Goal: Task Accomplishment & Management: Use online tool/utility

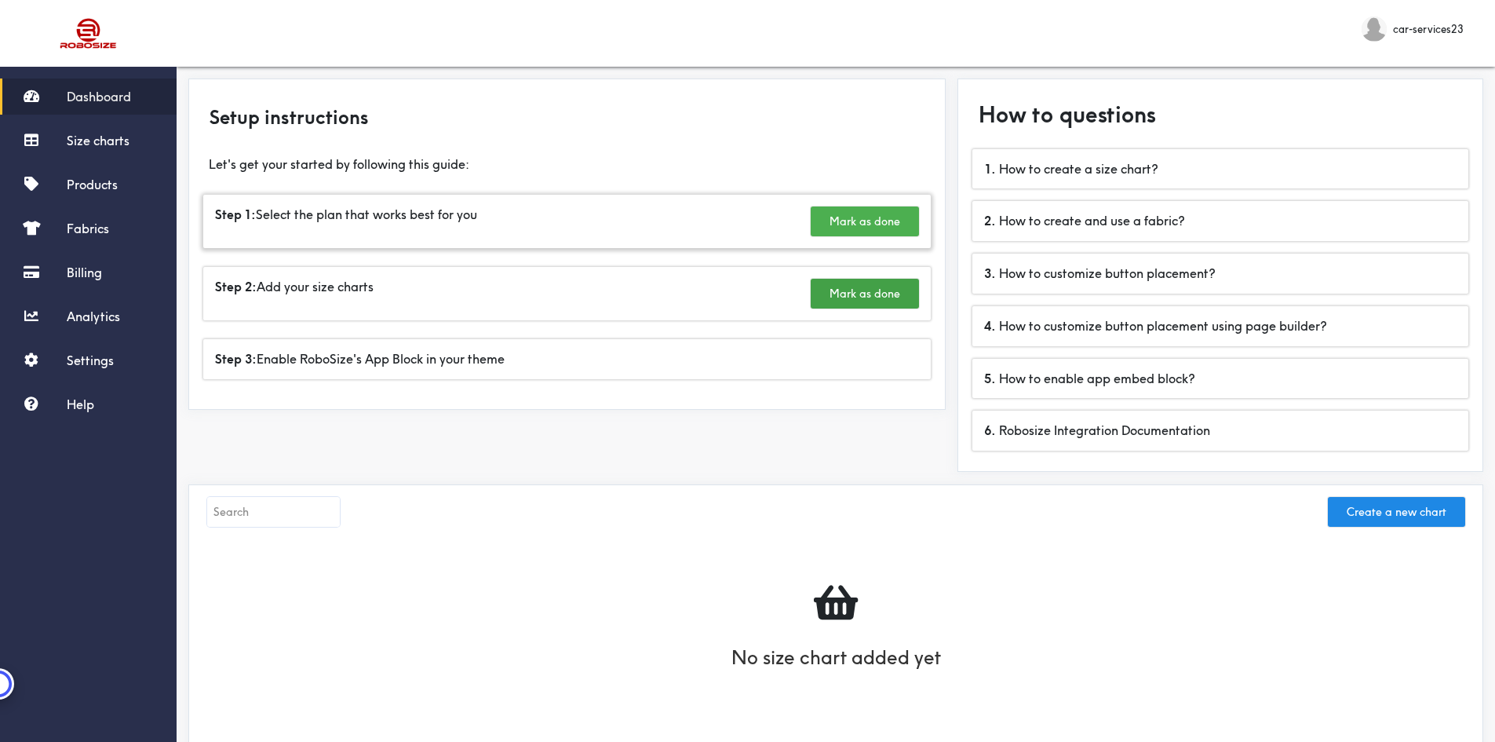
click at [892, 222] on button "Mark as done" at bounding box center [865, 221] width 108 height 30
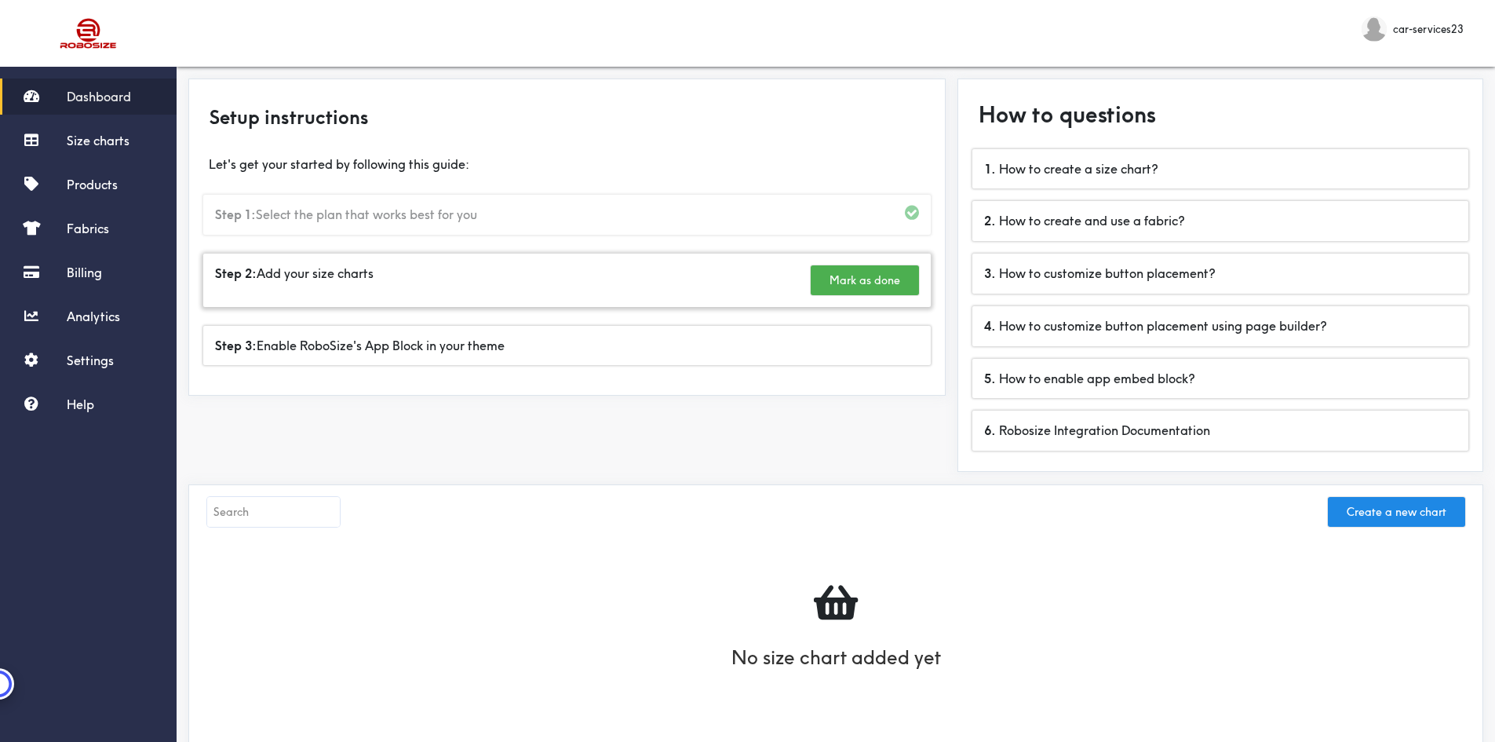
click at [853, 282] on button "Mark as done" at bounding box center [865, 280] width 108 height 30
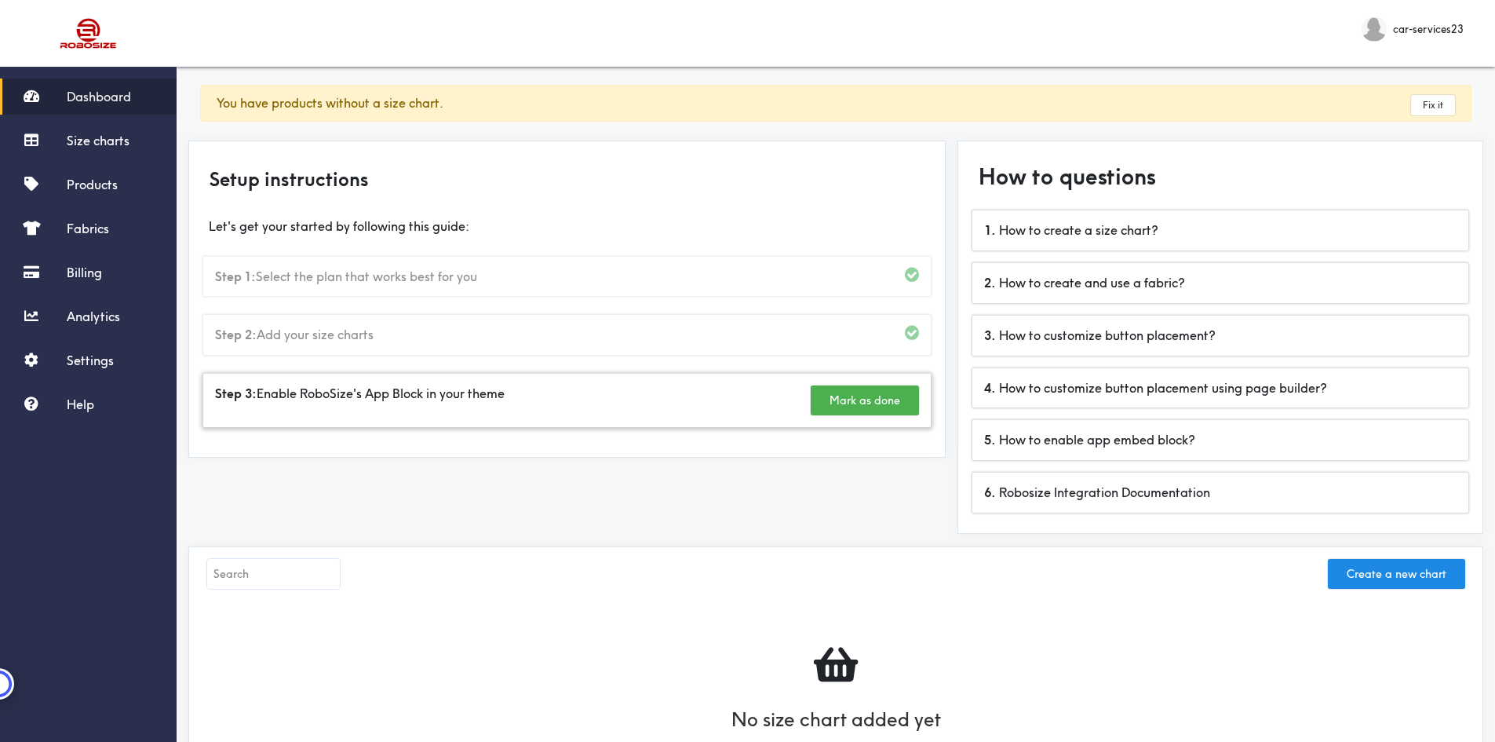
click at [880, 405] on button "Mark as done" at bounding box center [865, 400] width 108 height 30
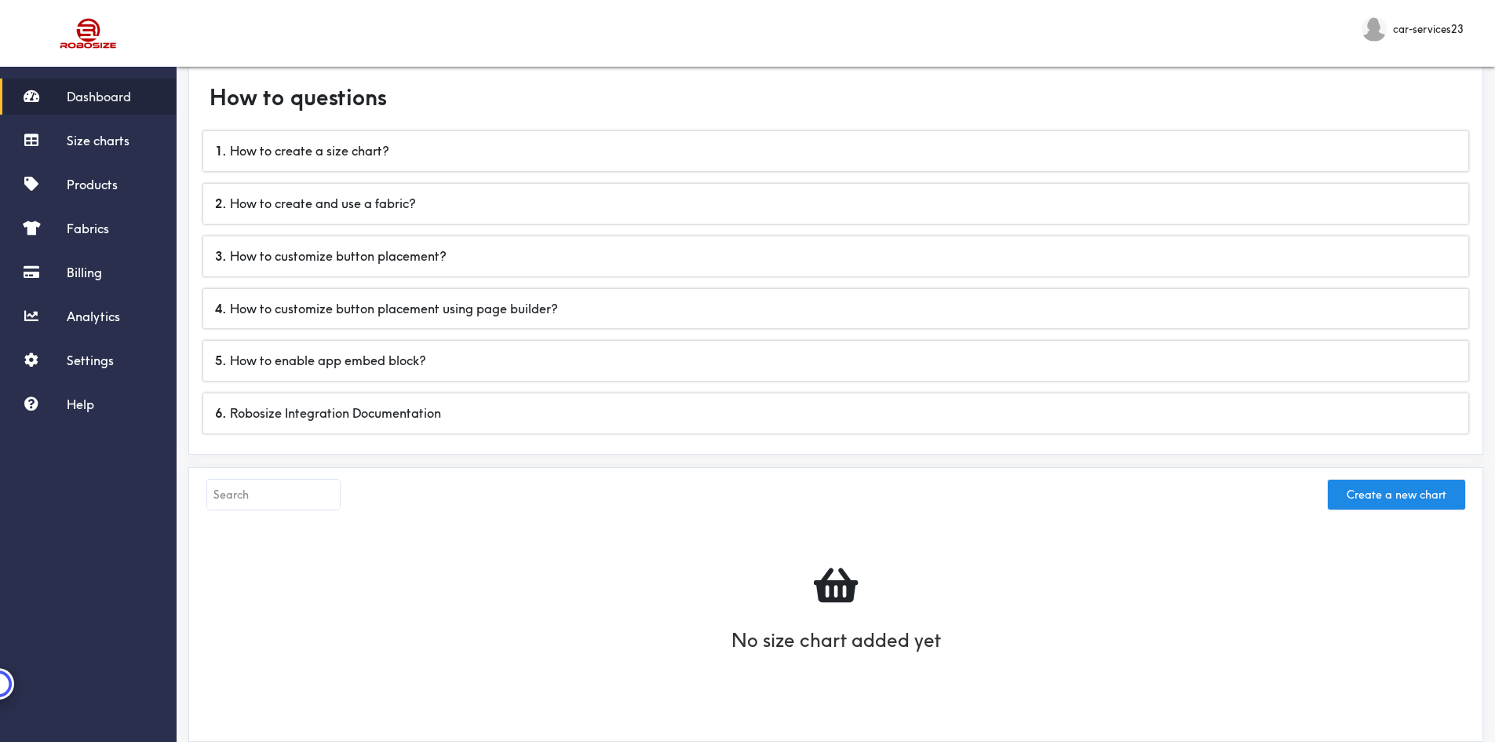
scroll to position [79, 0]
click at [1407, 495] on button "Create a new chart" at bounding box center [1396, 495] width 137 height 30
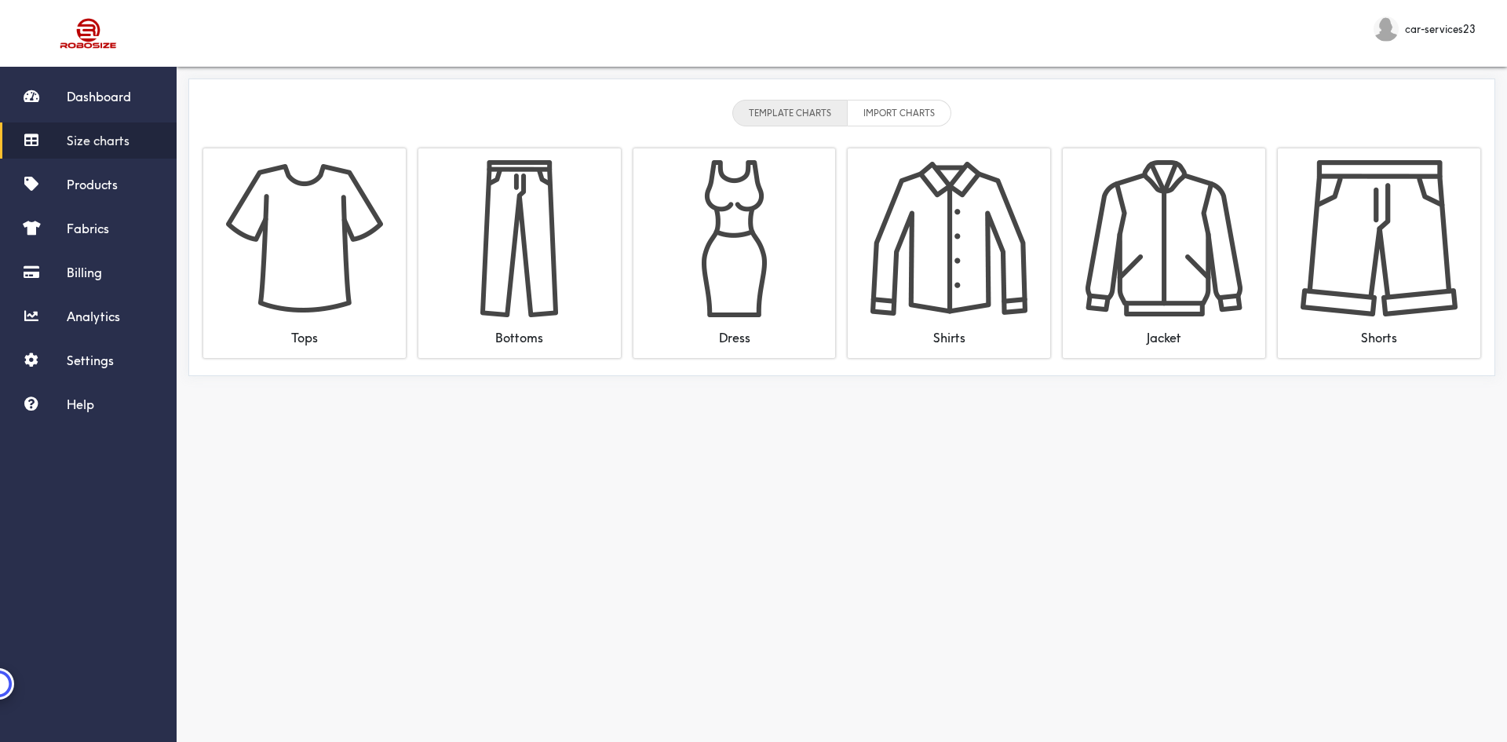
click at [869, 114] on li "IMPORT CHARTS" at bounding box center [900, 113] width 104 height 27
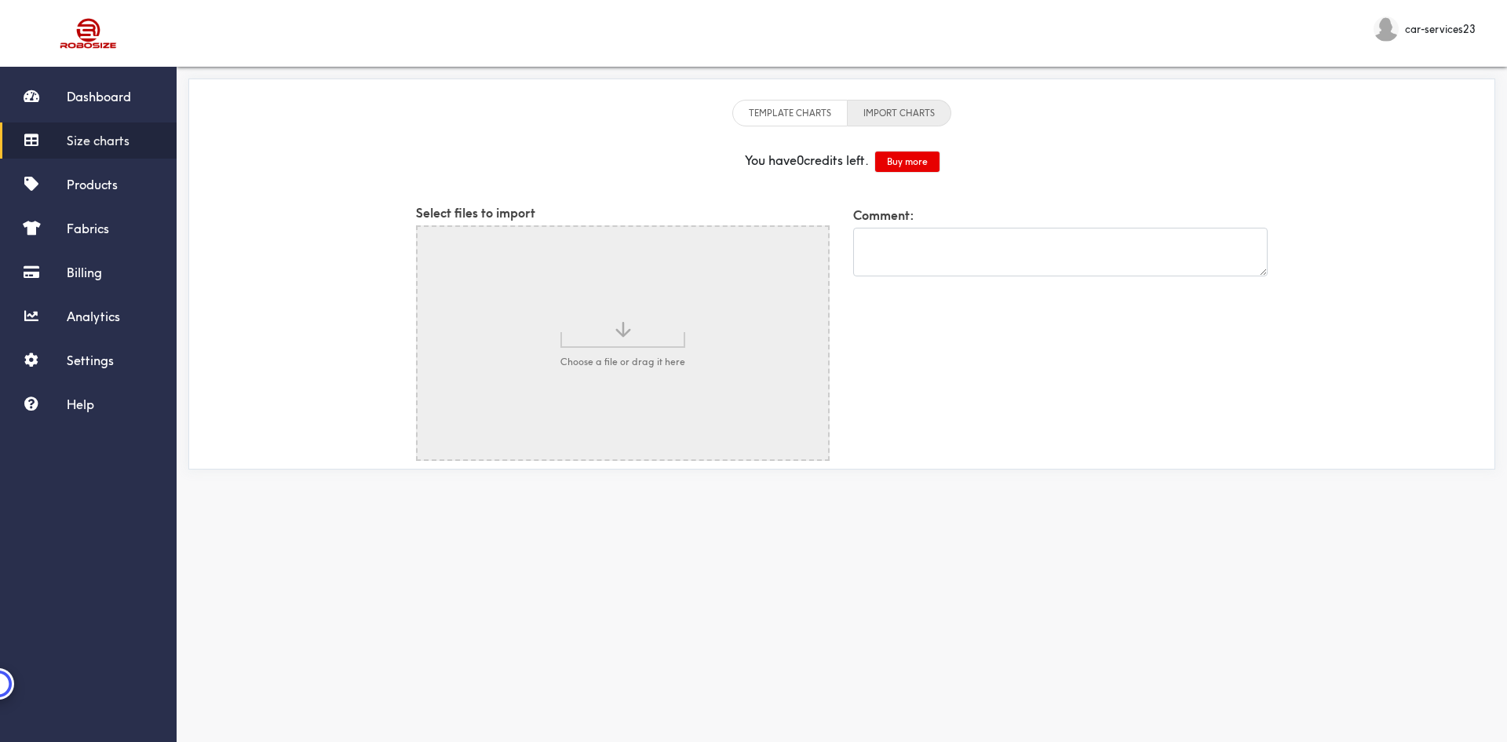
click at [797, 116] on li "TEMPLATE CHARTS" at bounding box center [789, 113] width 115 height 27
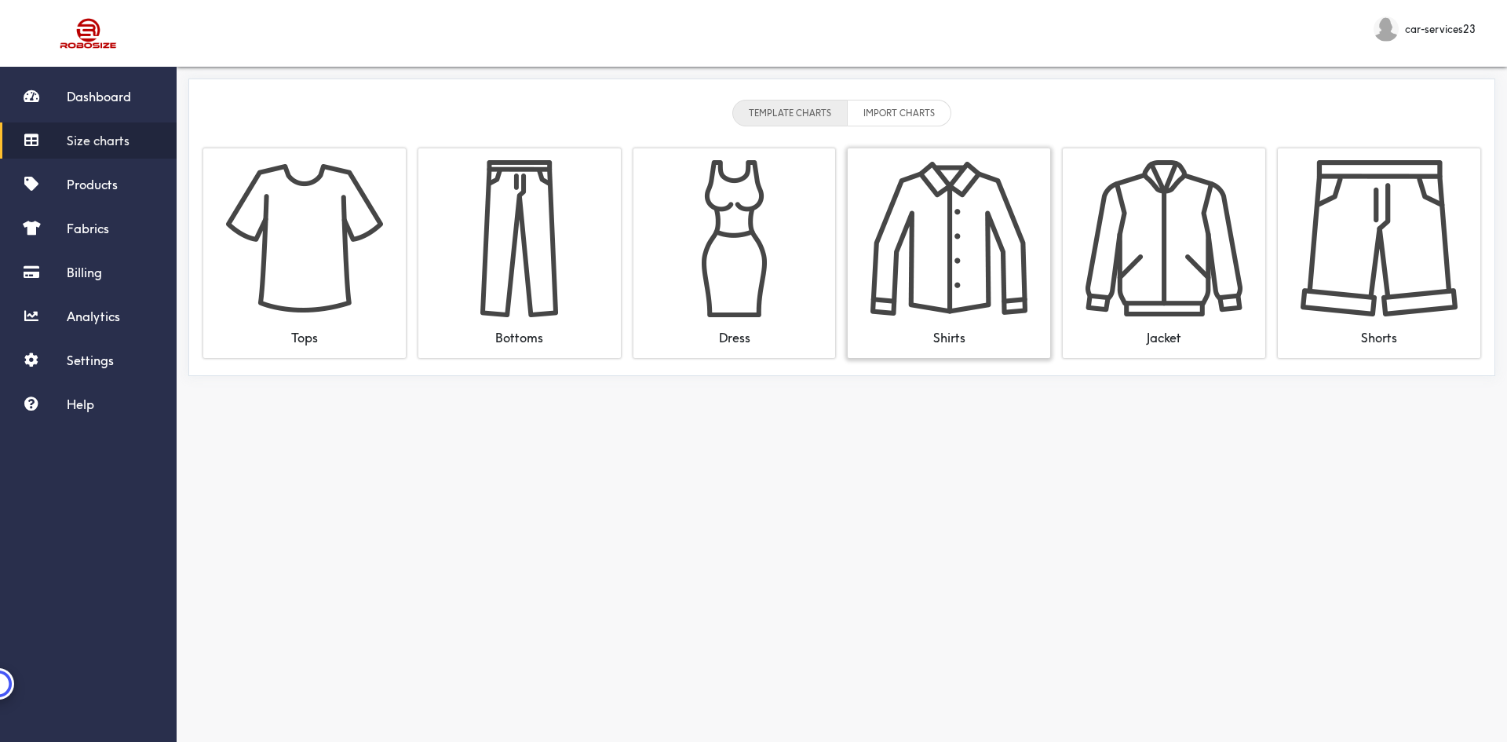
click at [948, 257] on img at bounding box center [949, 238] width 157 height 157
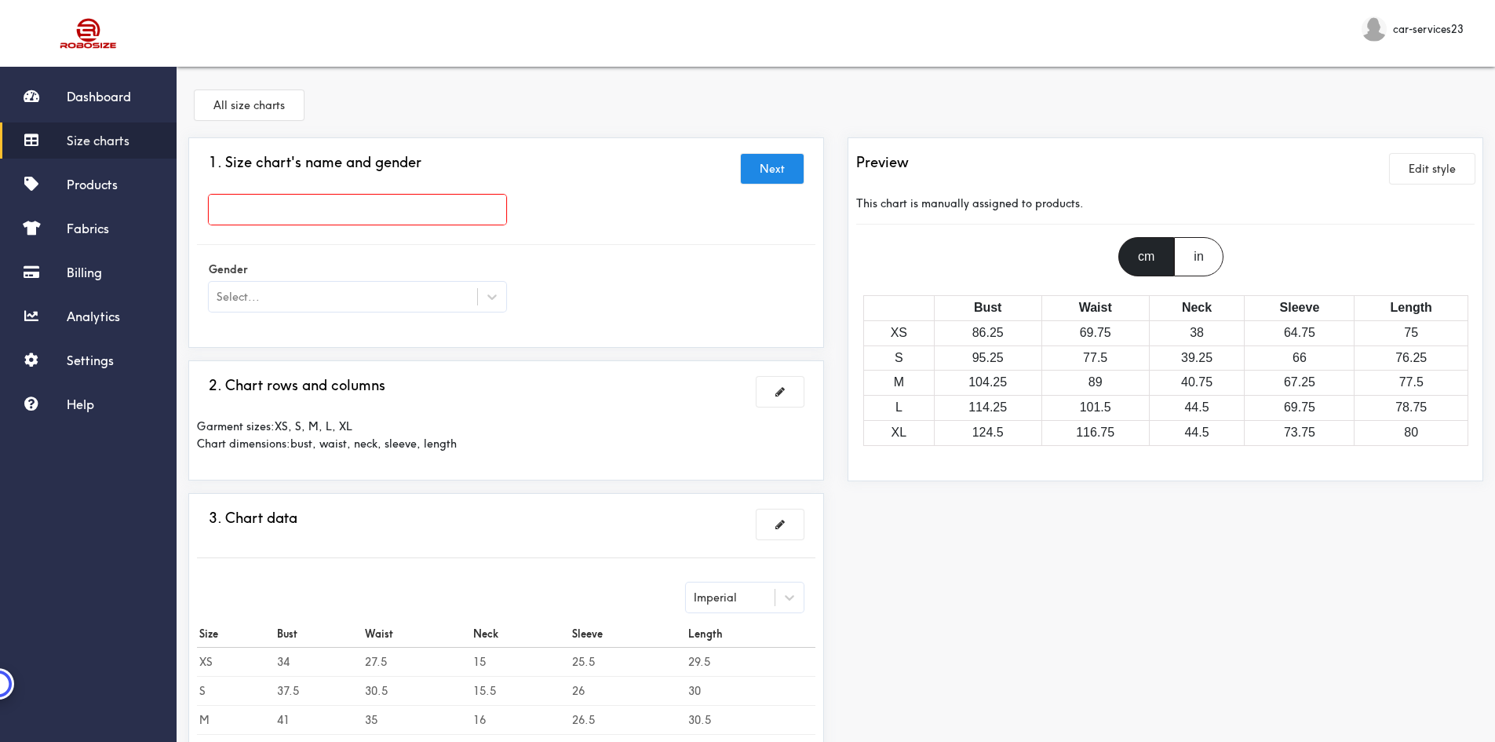
click at [276, 199] on input "text" at bounding box center [358, 210] width 298 height 30
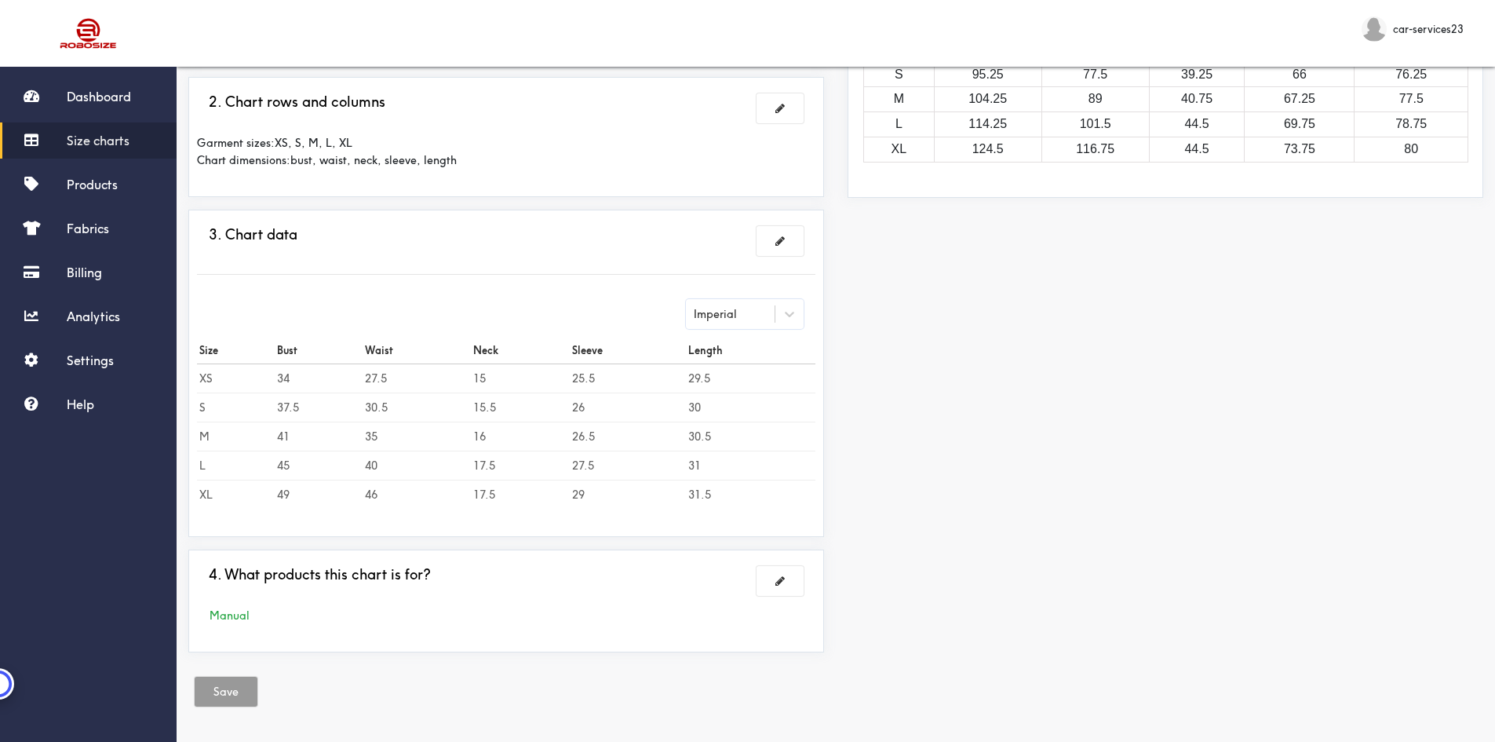
scroll to position [285, 0]
click at [109, 189] on span "Products" at bounding box center [92, 185] width 51 height 16
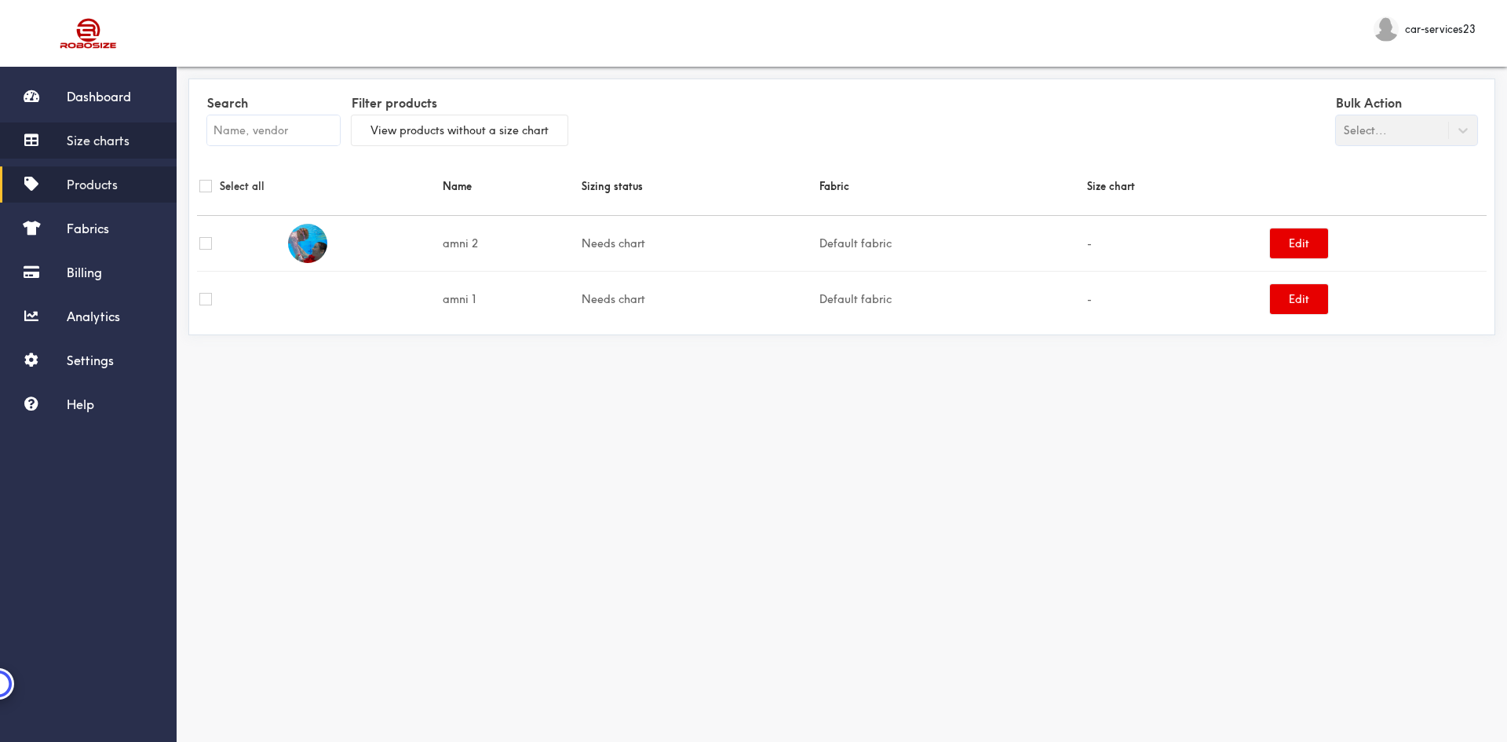
click at [120, 136] on span "Size charts" at bounding box center [98, 141] width 63 height 16
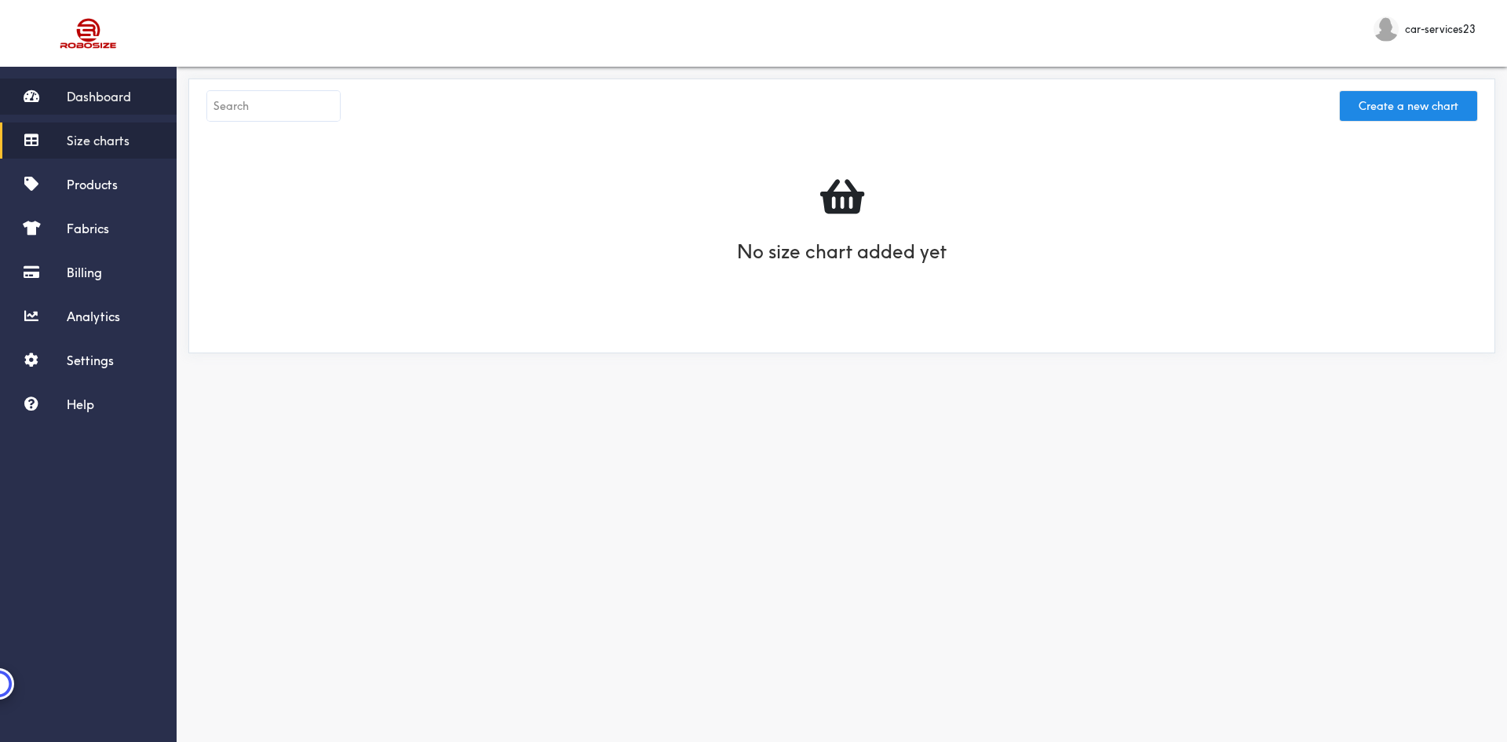
click at [78, 94] on span "Dashboard" at bounding box center [99, 97] width 64 height 16
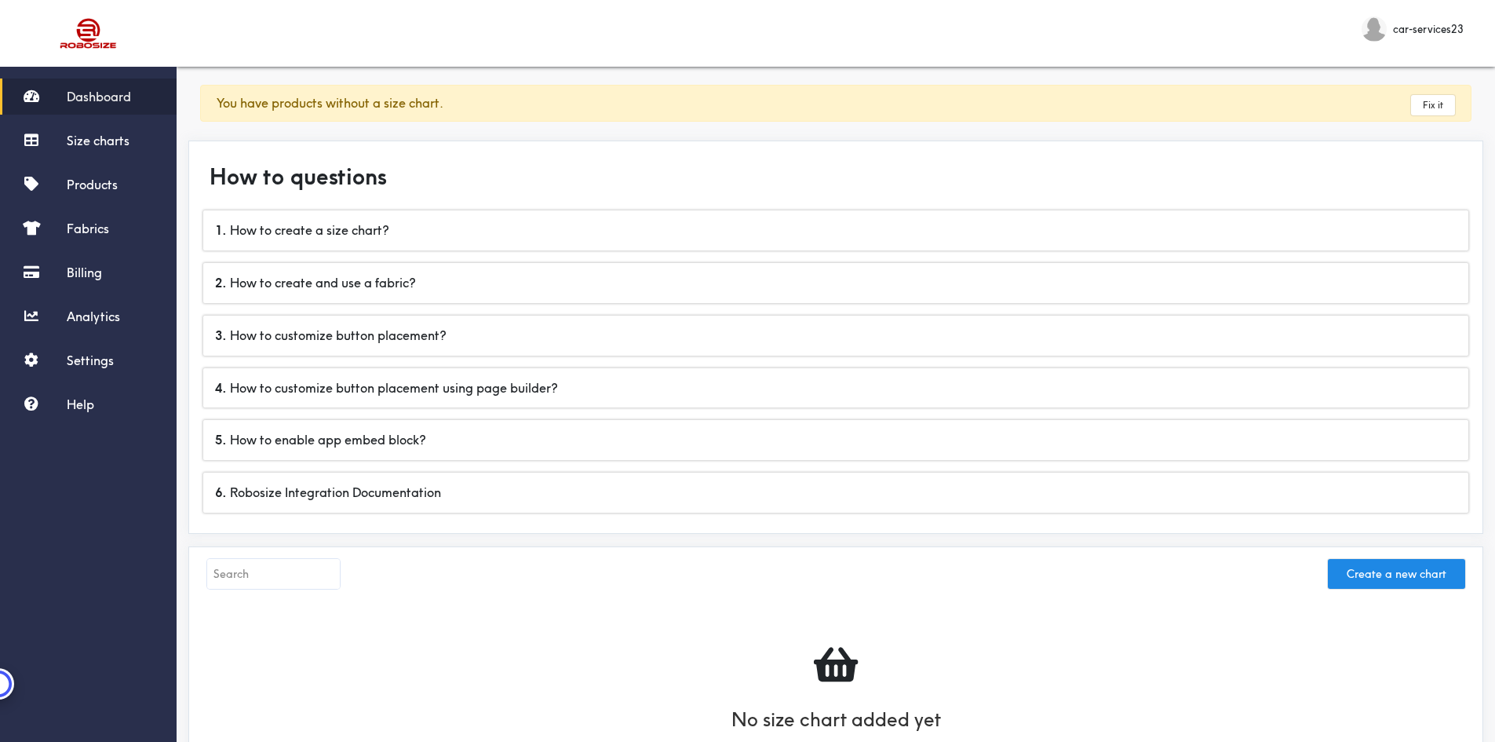
scroll to position [228, 0]
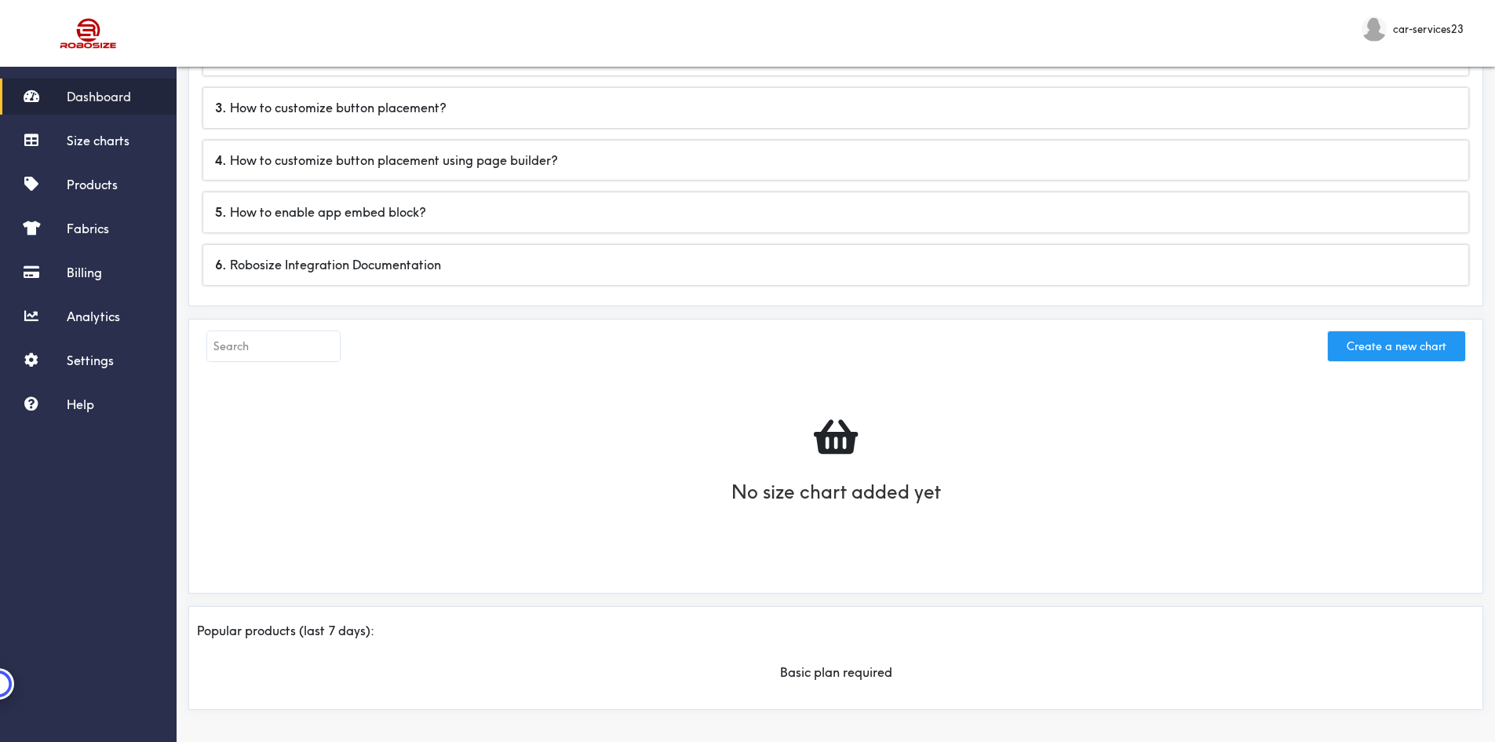
click at [1404, 352] on button "Create a new chart" at bounding box center [1396, 346] width 137 height 30
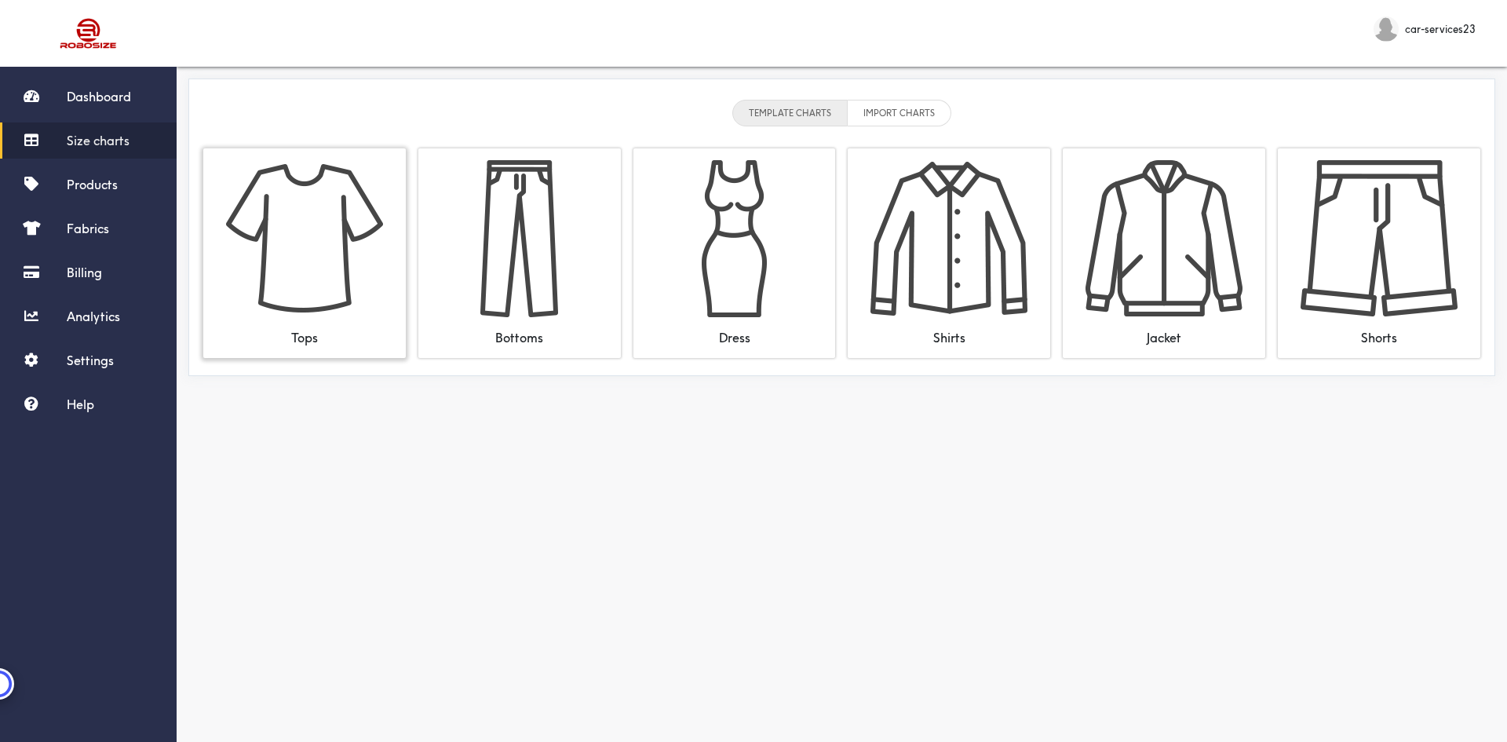
click at [356, 199] on img at bounding box center [304, 238] width 157 height 157
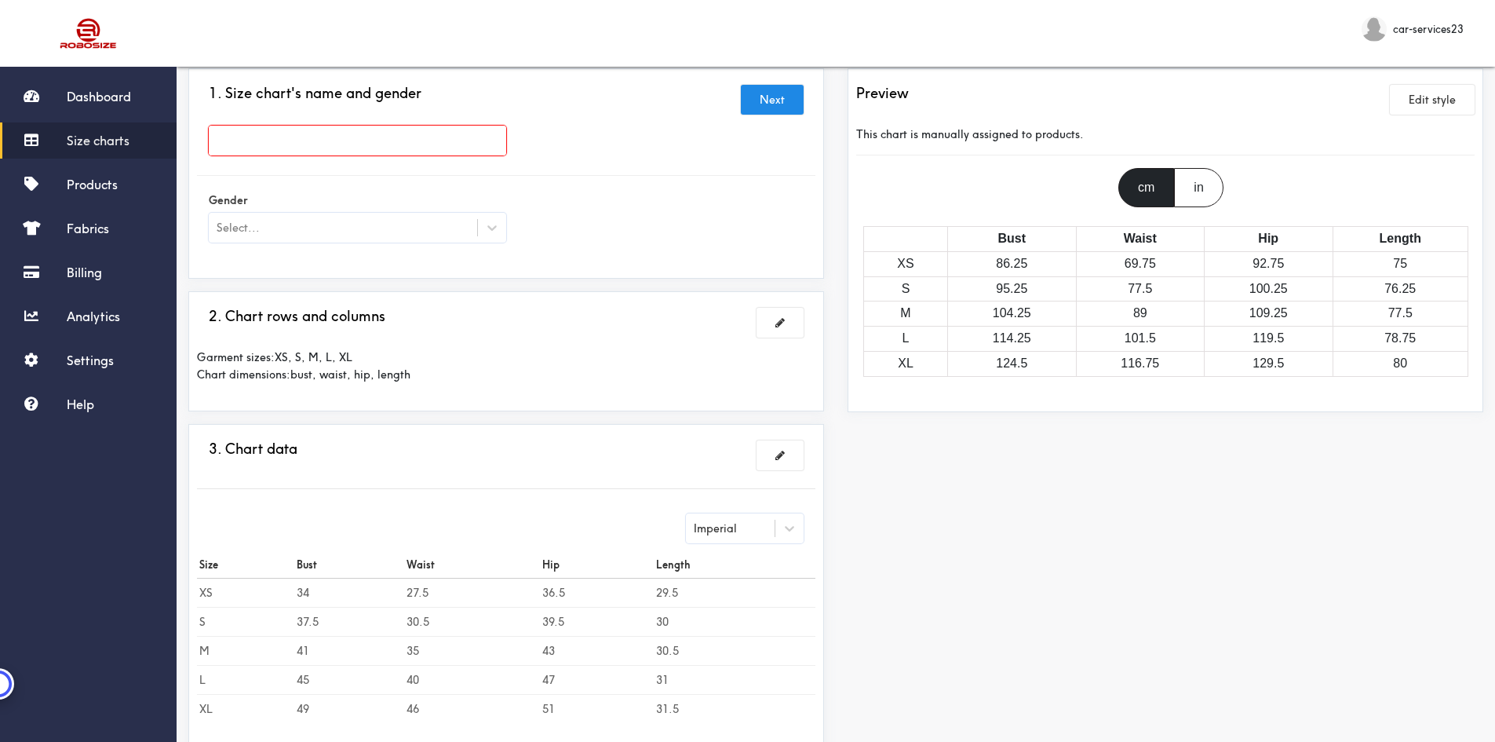
scroll to position [285, 0]
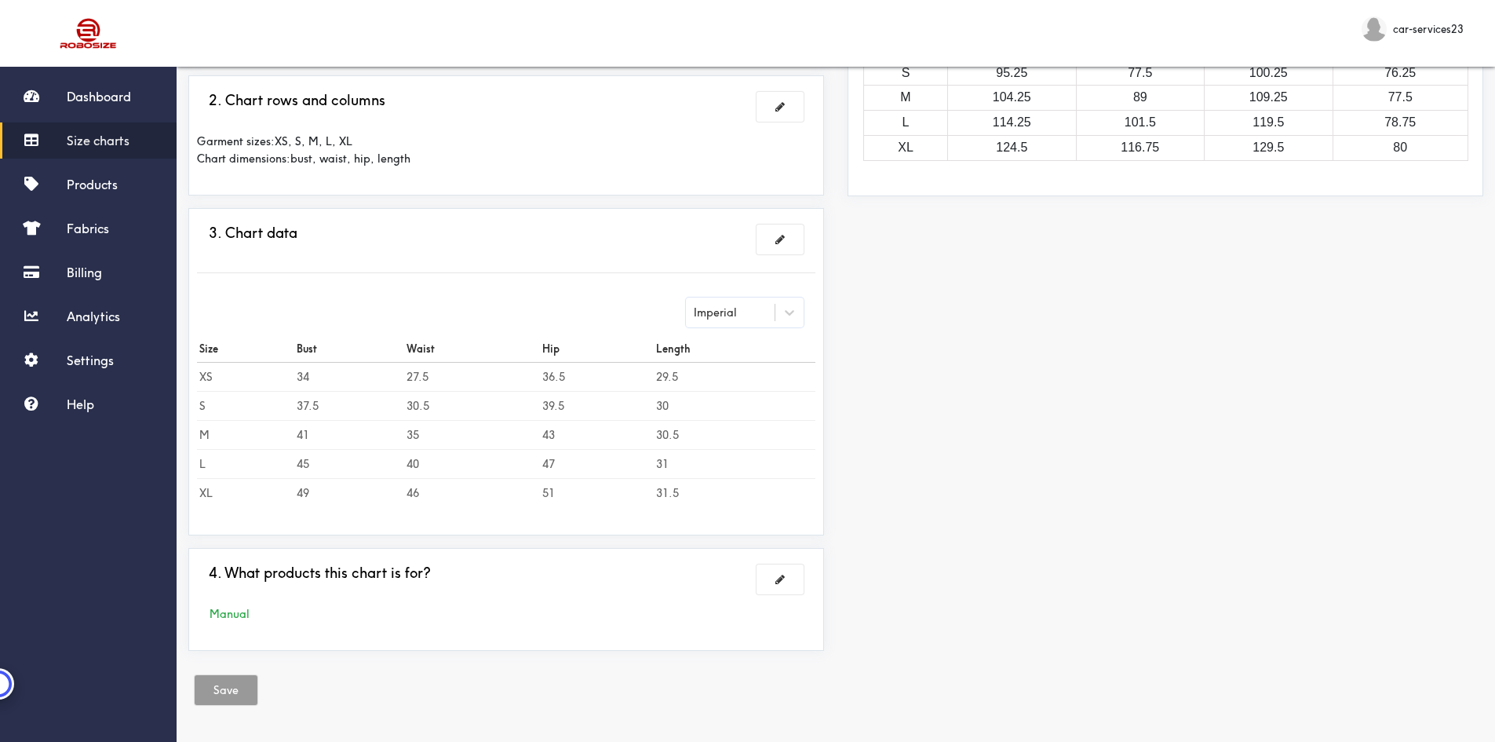
click at [411, 459] on td "40" at bounding box center [472, 463] width 136 height 29
click at [735, 314] on div "Imperial" at bounding box center [715, 312] width 43 height 17
click at [732, 350] on div "Metric" at bounding box center [745, 352] width 118 height 30
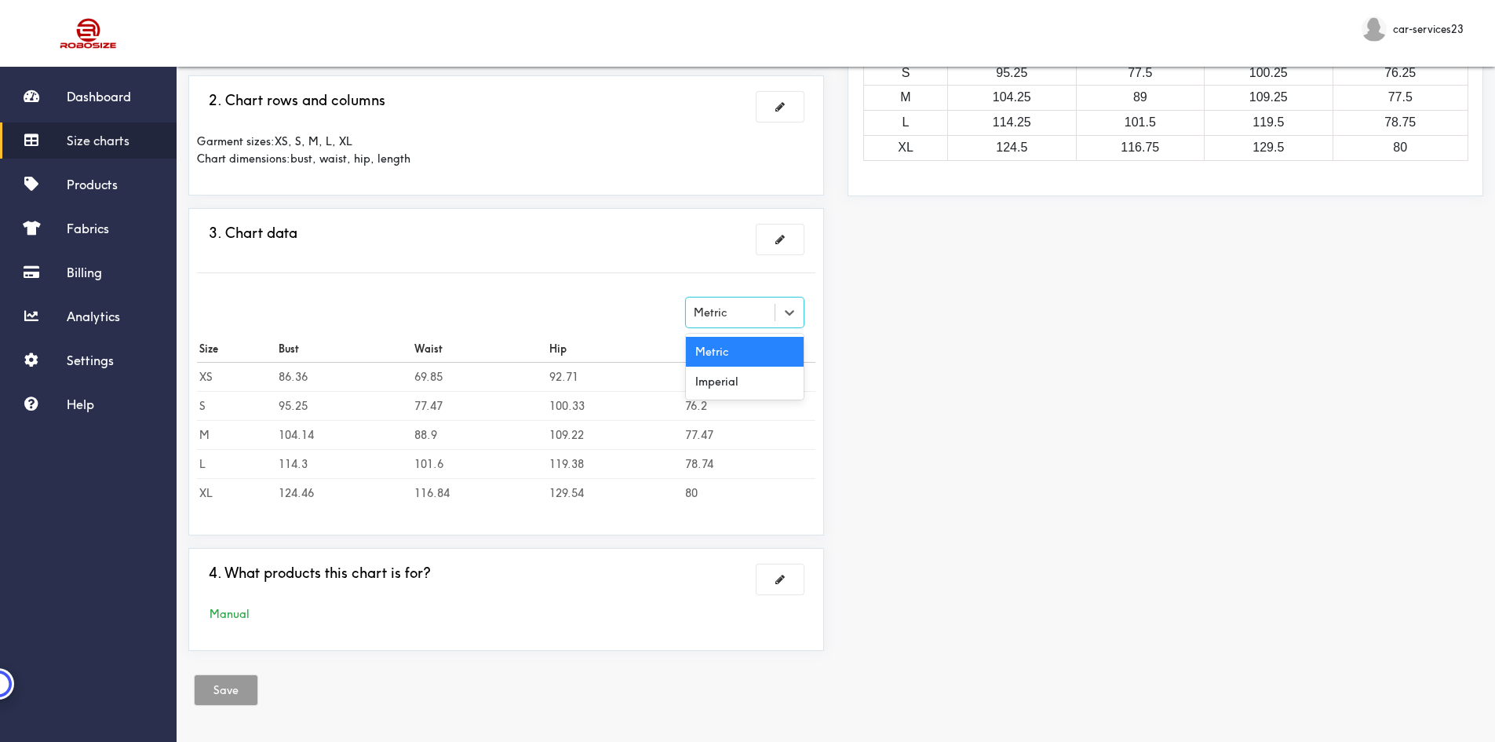
click at [729, 316] on div "Metric" at bounding box center [730, 313] width 89 height 16
click at [732, 369] on div "Imperial" at bounding box center [745, 382] width 118 height 30
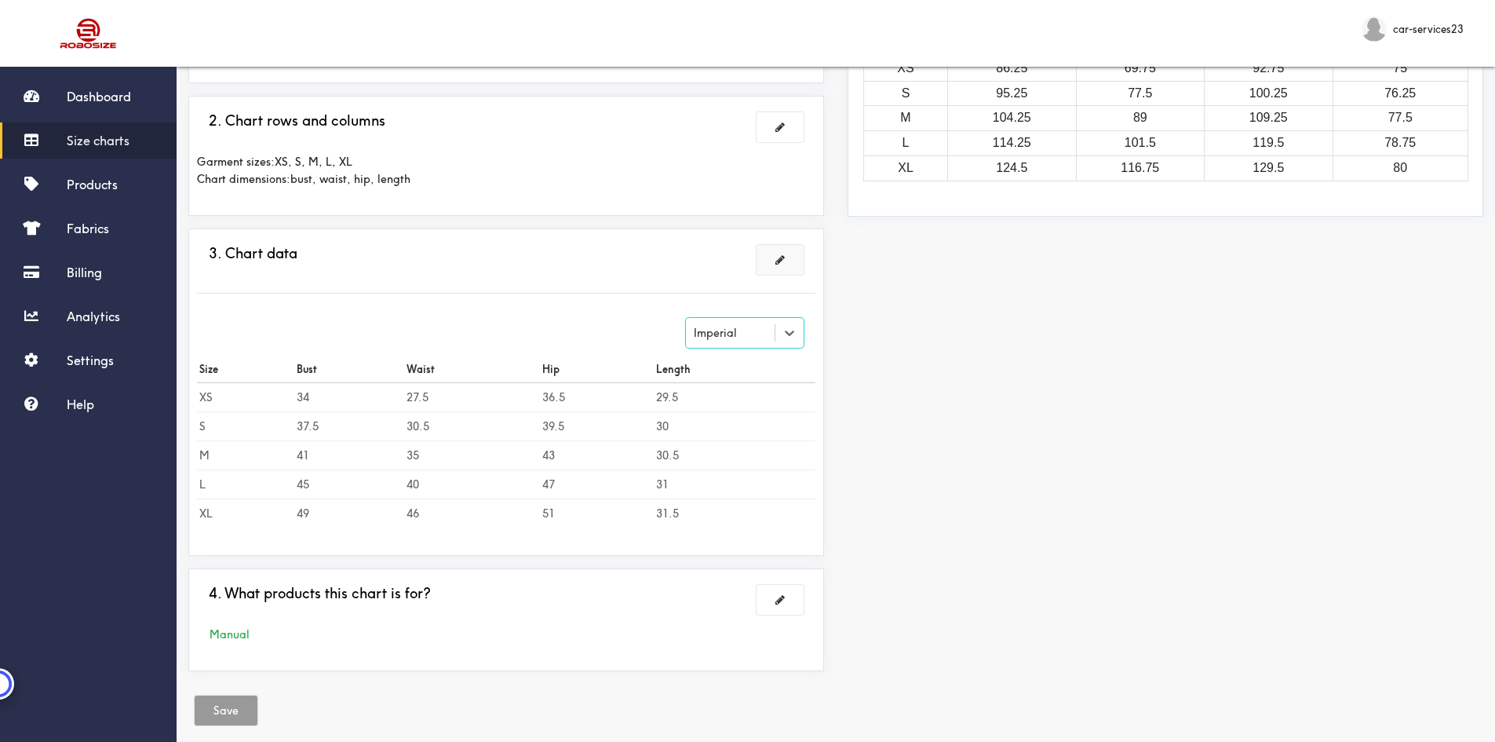
scroll to position [206, 0]
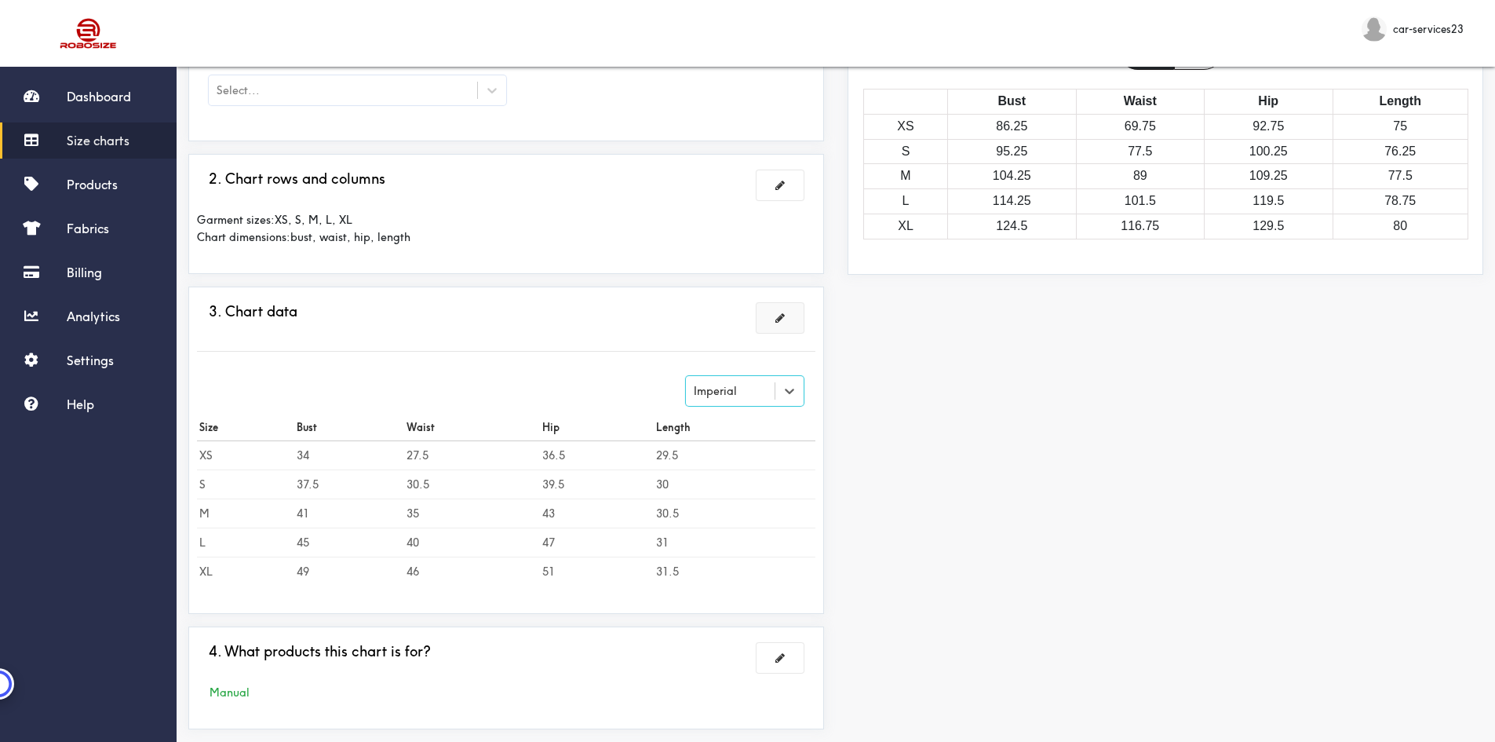
click at [772, 319] on button at bounding box center [780, 318] width 47 height 30
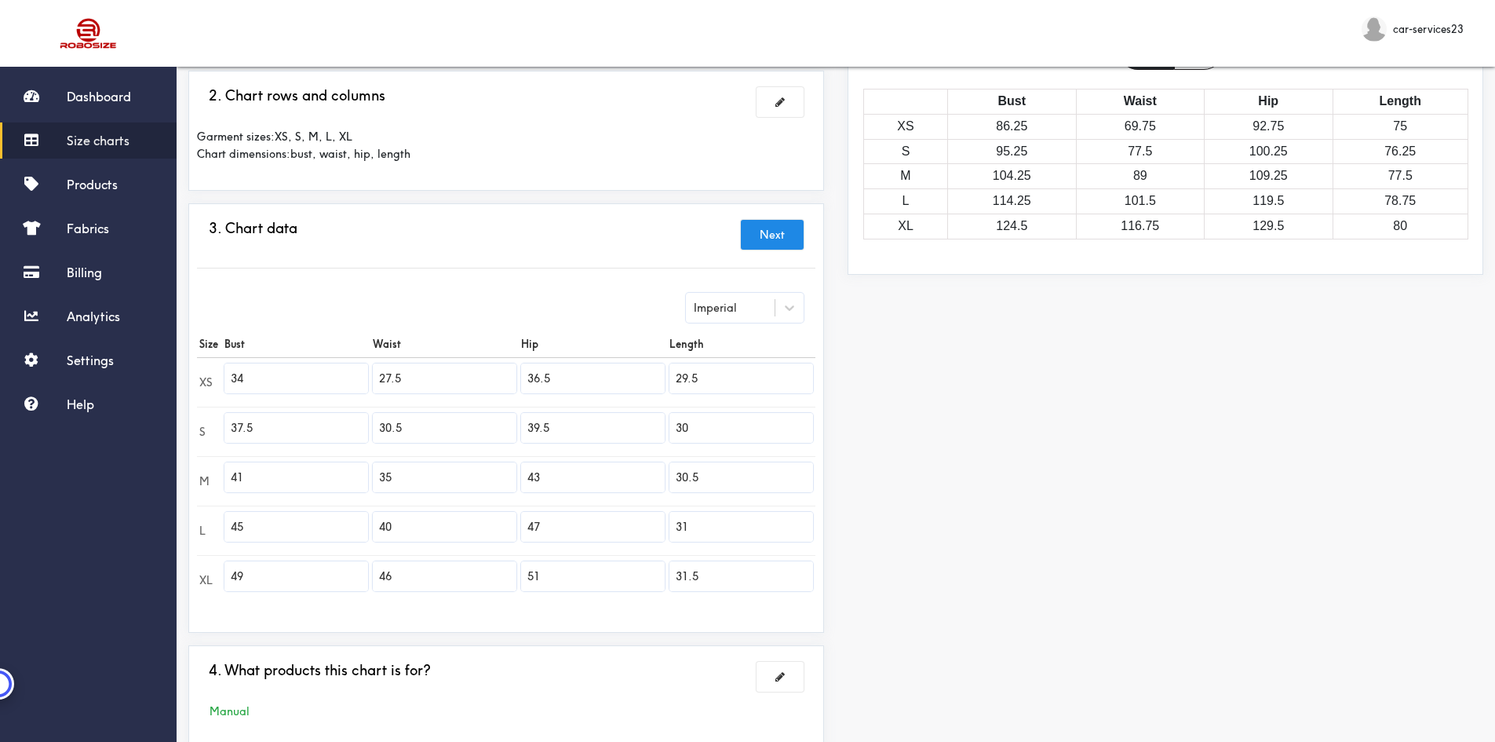
scroll to position [0, 0]
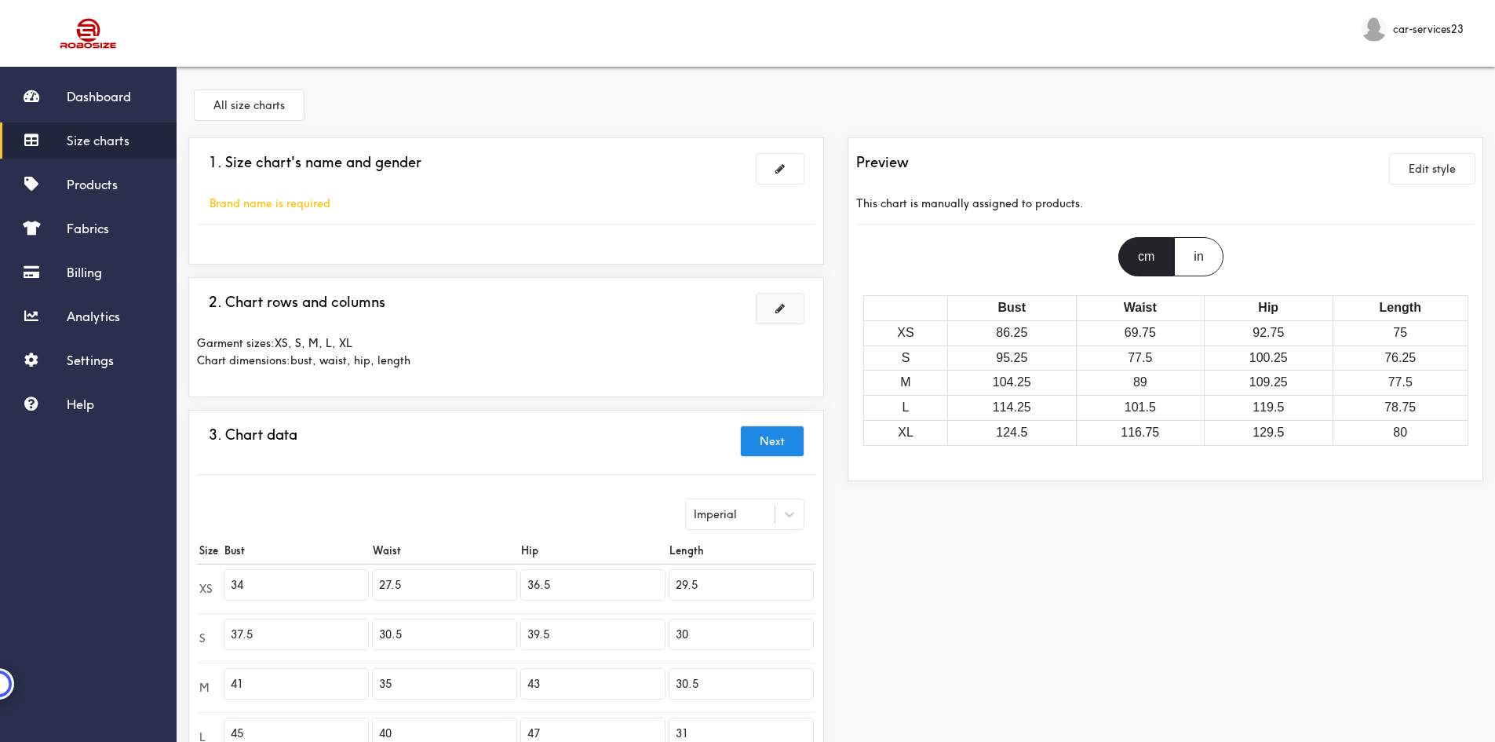
click at [788, 301] on button at bounding box center [780, 309] width 47 height 30
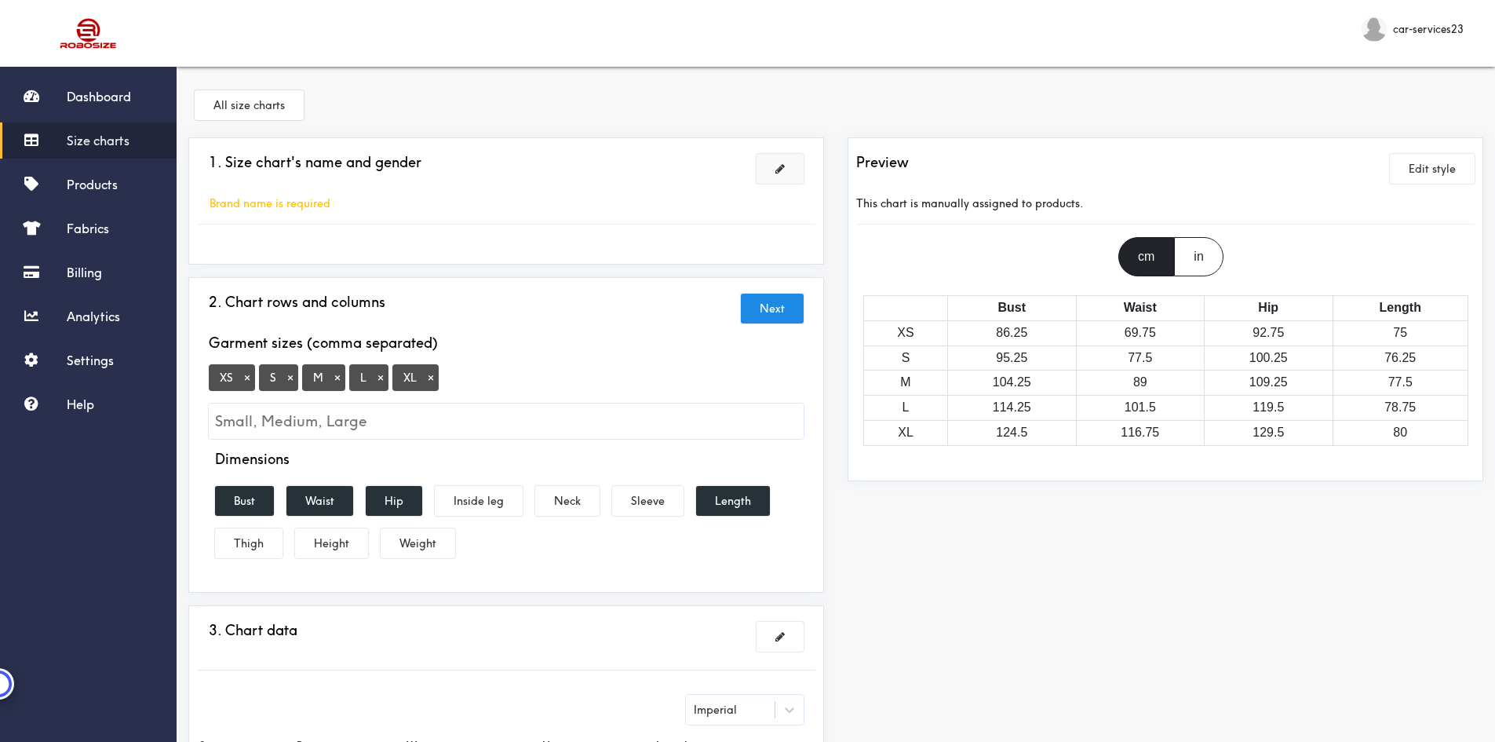
click at [771, 174] on button at bounding box center [780, 169] width 47 height 30
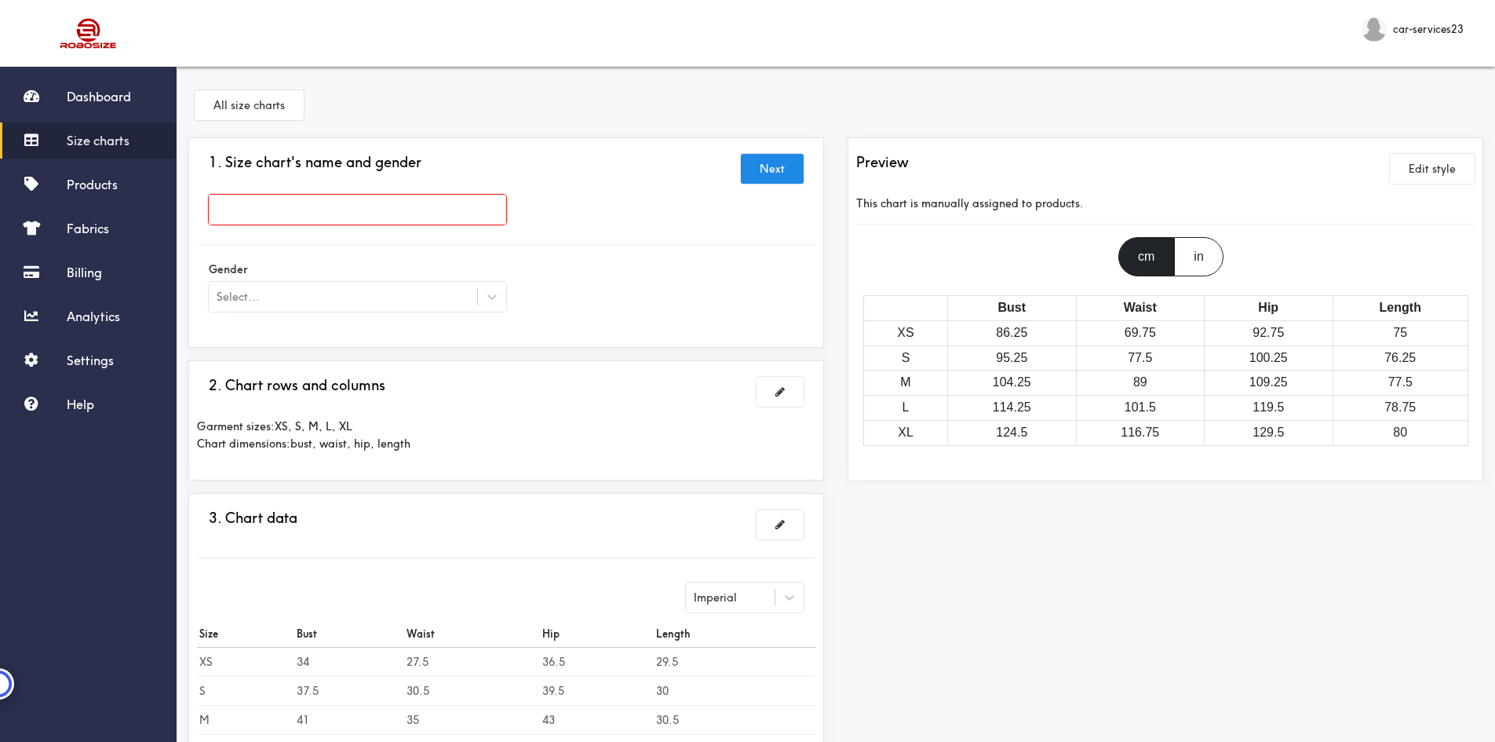
click at [1191, 247] on div "in" at bounding box center [1198, 256] width 49 height 39
drag, startPoint x: 1170, startPoint y: 251, endPoint x: 1149, endPoint y: 265, distance: 26.1
click at [1170, 251] on div "cm" at bounding box center [1147, 256] width 56 height 39
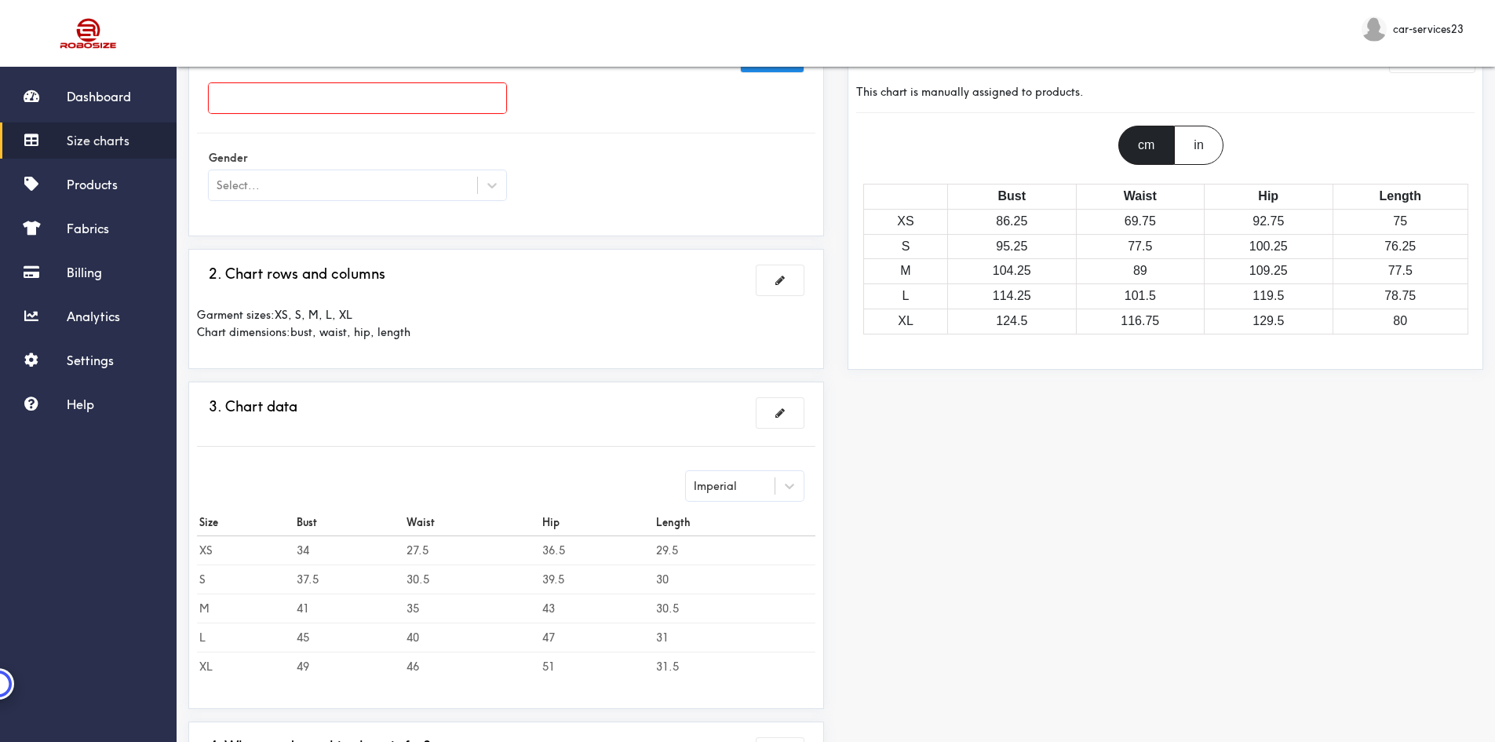
scroll to position [285, 0]
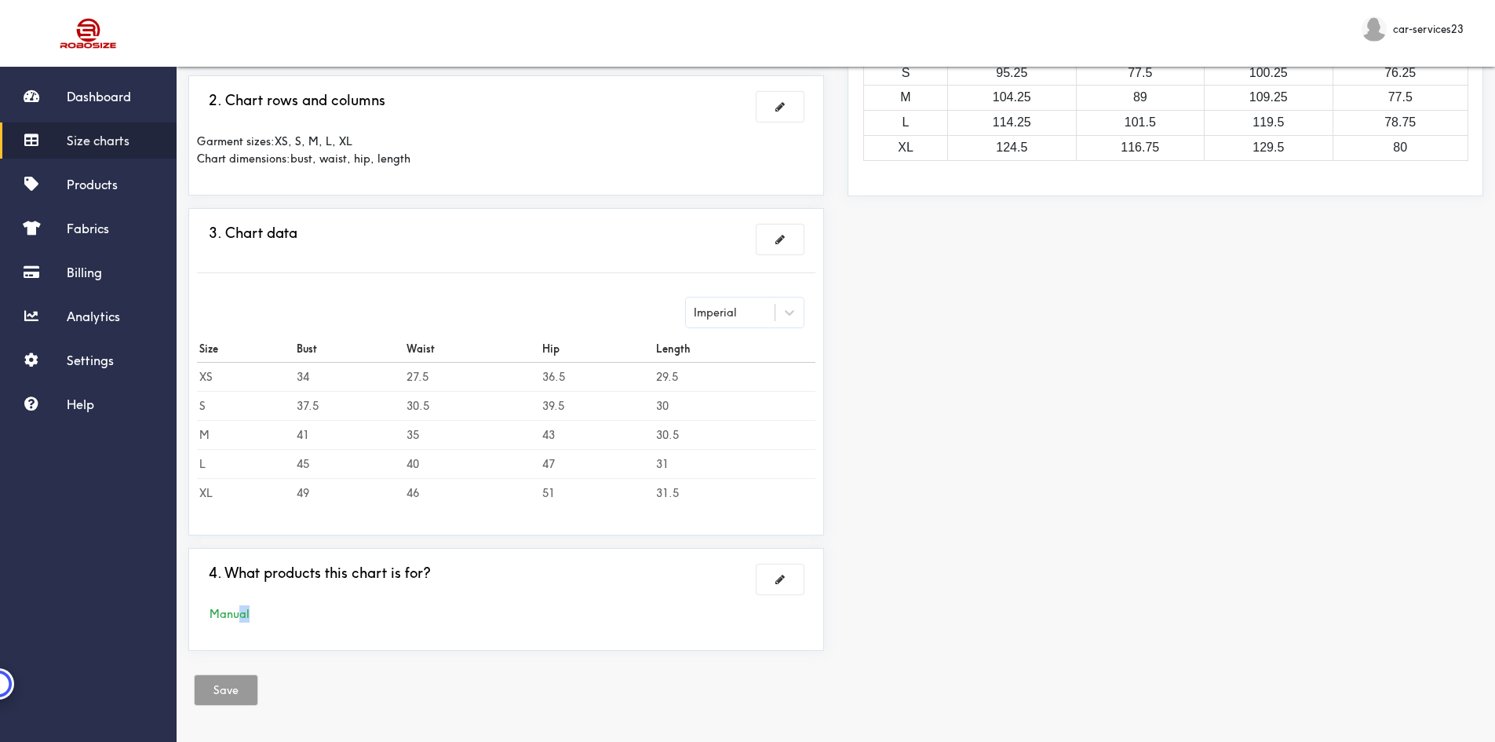
drag, startPoint x: 239, startPoint y: 618, endPoint x: 321, endPoint y: 615, distance: 81.7
click at [321, 615] on div "Manual" at bounding box center [506, 613] width 619 height 17
drag, startPoint x: 809, startPoint y: 561, endPoint x: 845, endPoint y: 552, distance: 36.6
click at [813, 559] on div "4. What products this chart is for? Manual" at bounding box center [506, 600] width 619 height 86
click at [1435, 437] on div "Preview Edit style This chart is manually assigned to products. cm in Bust Wais…" at bounding box center [1165, 257] width 659 height 811
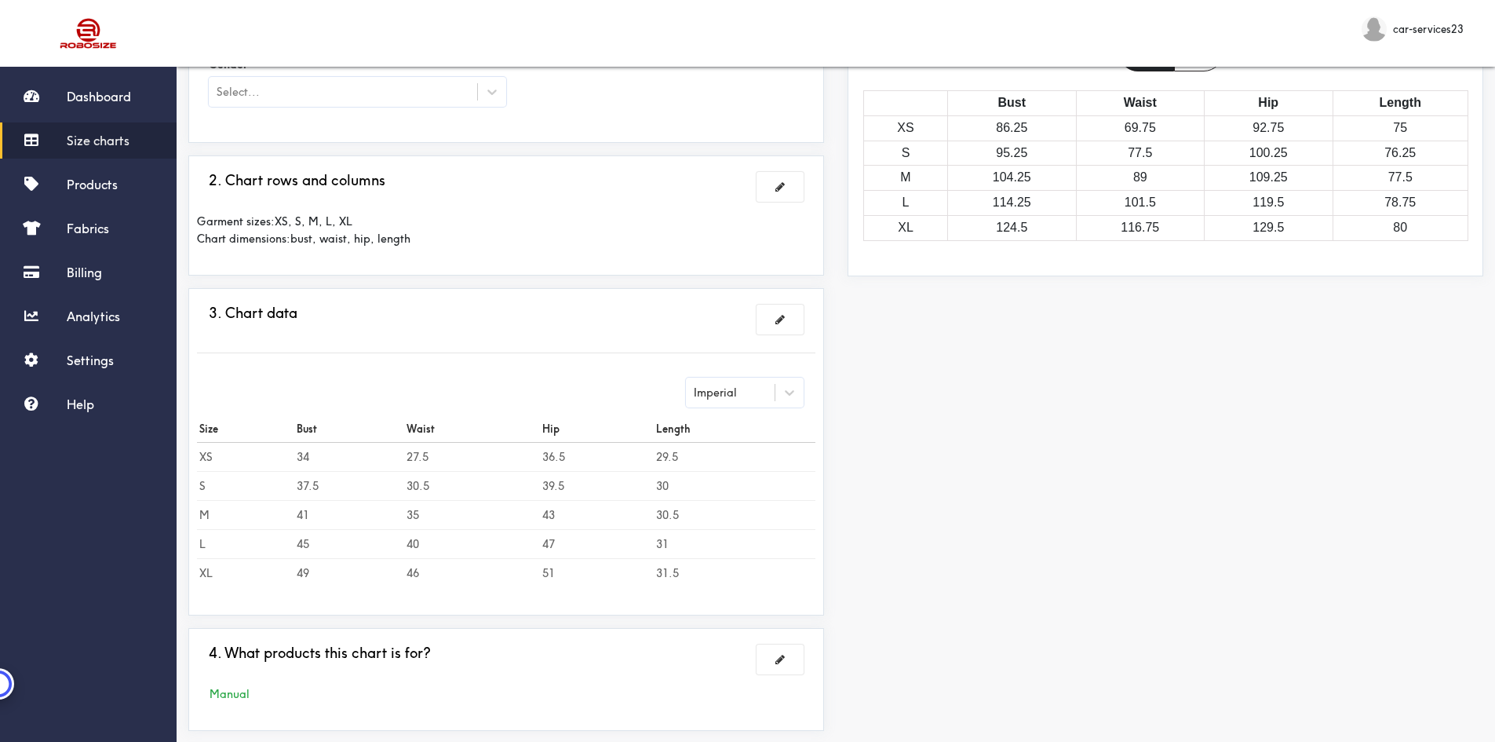
scroll to position [128, 0]
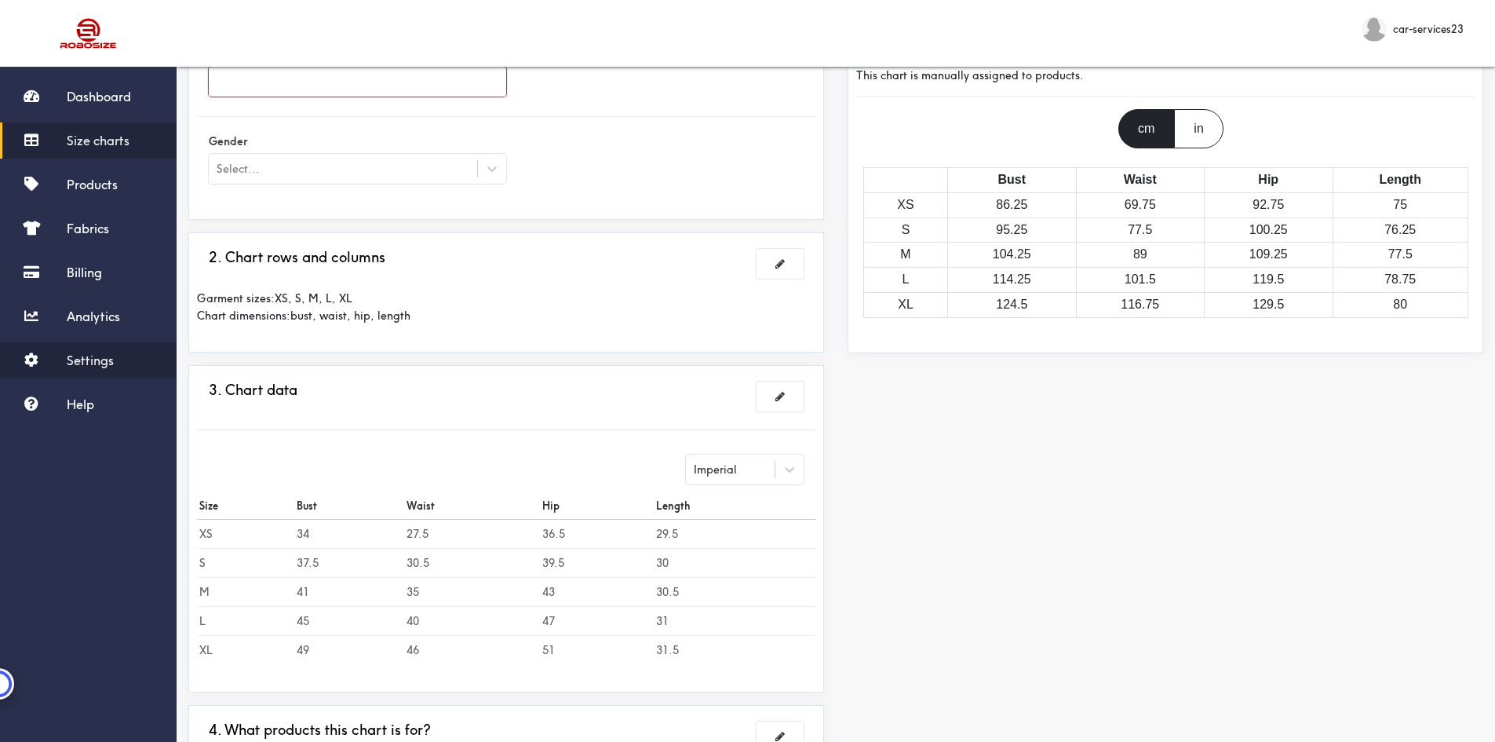
click at [89, 354] on span "Settings" at bounding box center [90, 360] width 47 height 16
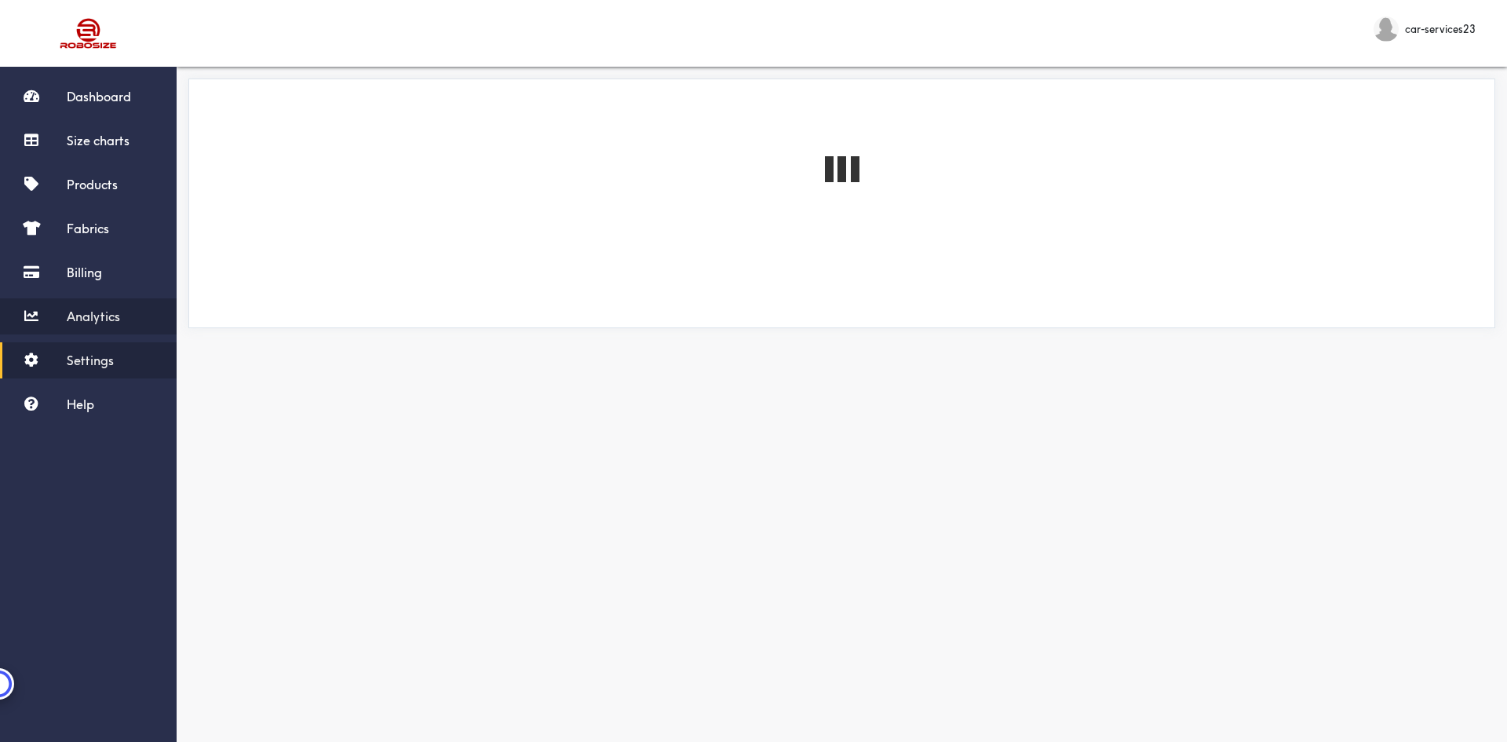
click at [96, 323] on span "Analytics" at bounding box center [93, 317] width 53 height 16
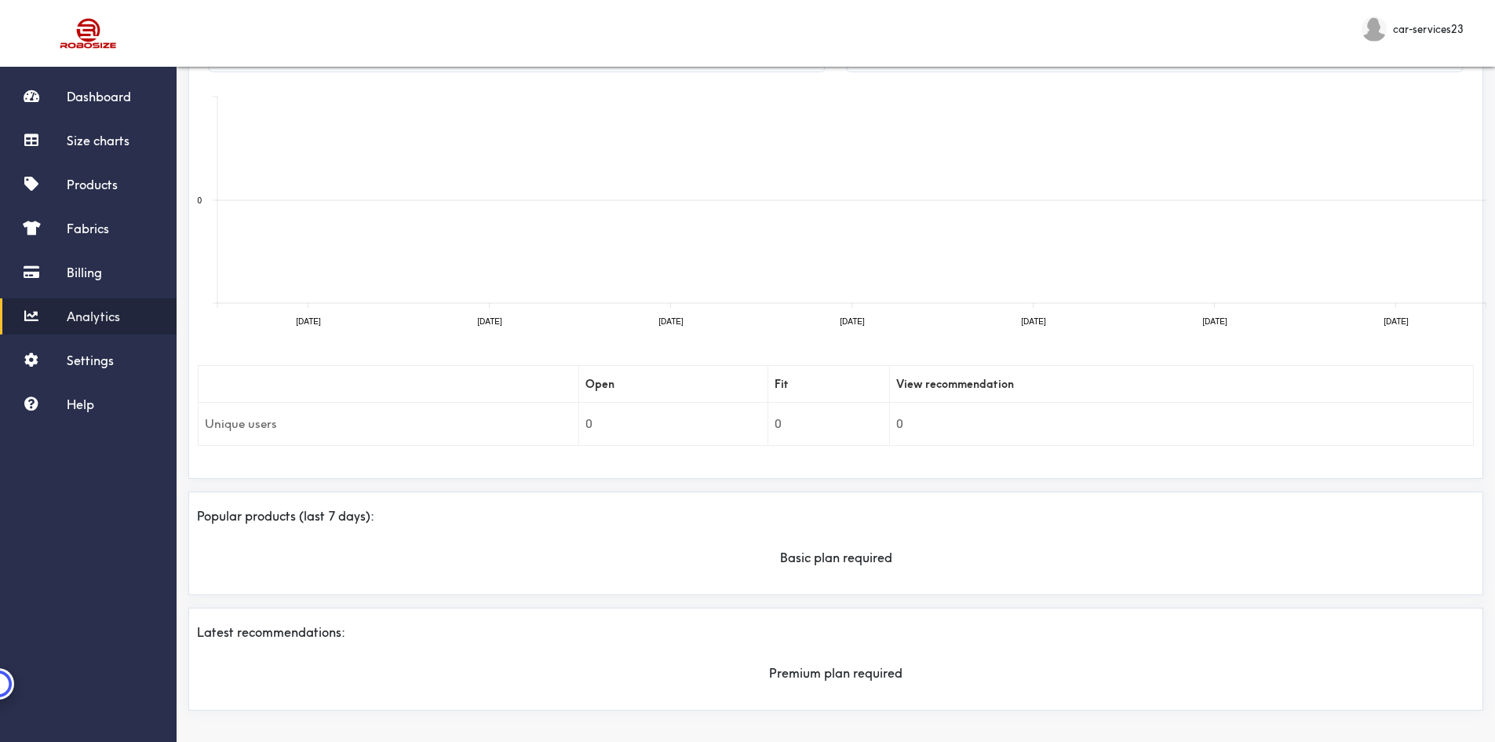
scroll to position [126, 0]
click at [874, 444] on td "0" at bounding box center [829, 423] width 122 height 43
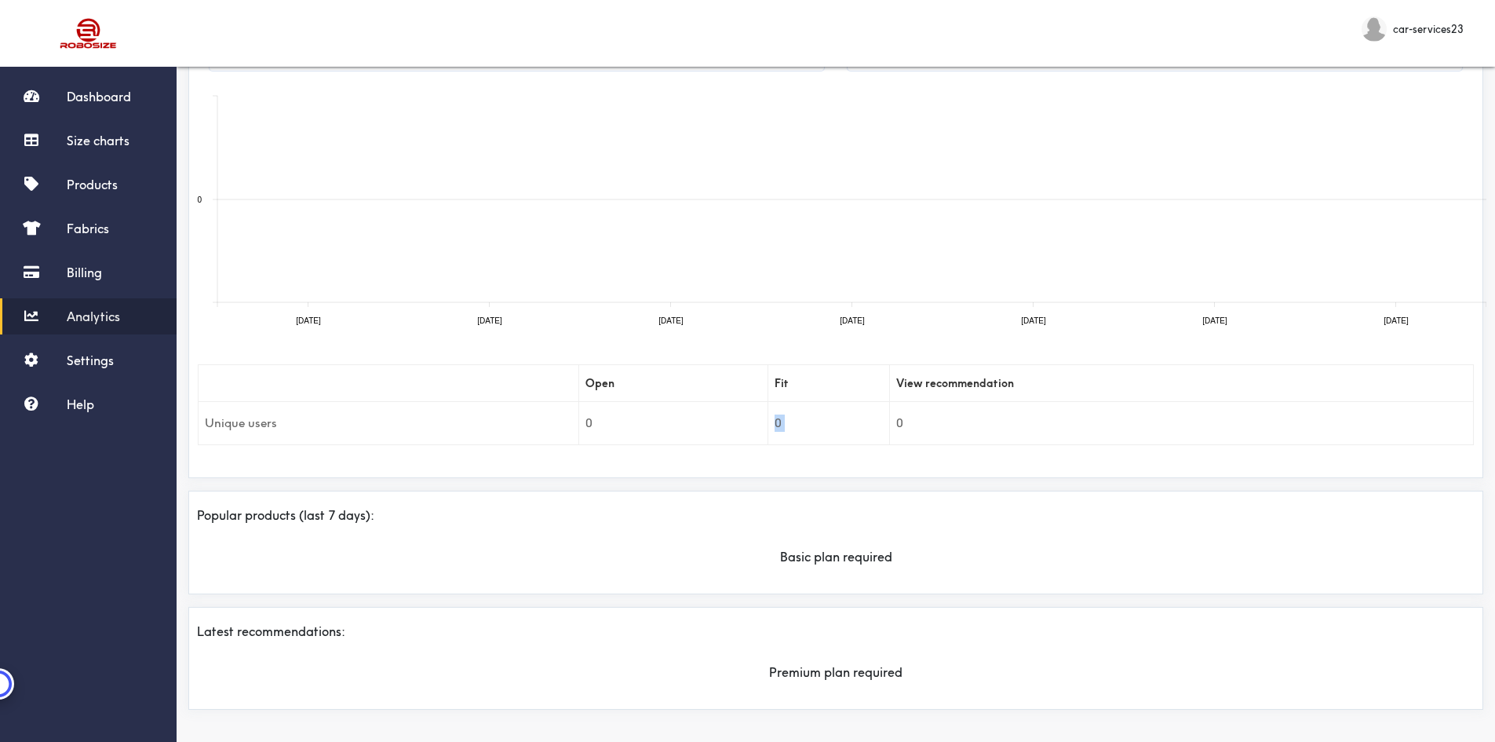
click at [897, 422] on td "0" at bounding box center [1182, 423] width 584 height 43
click at [593, 426] on td "0" at bounding box center [673, 423] width 188 height 43
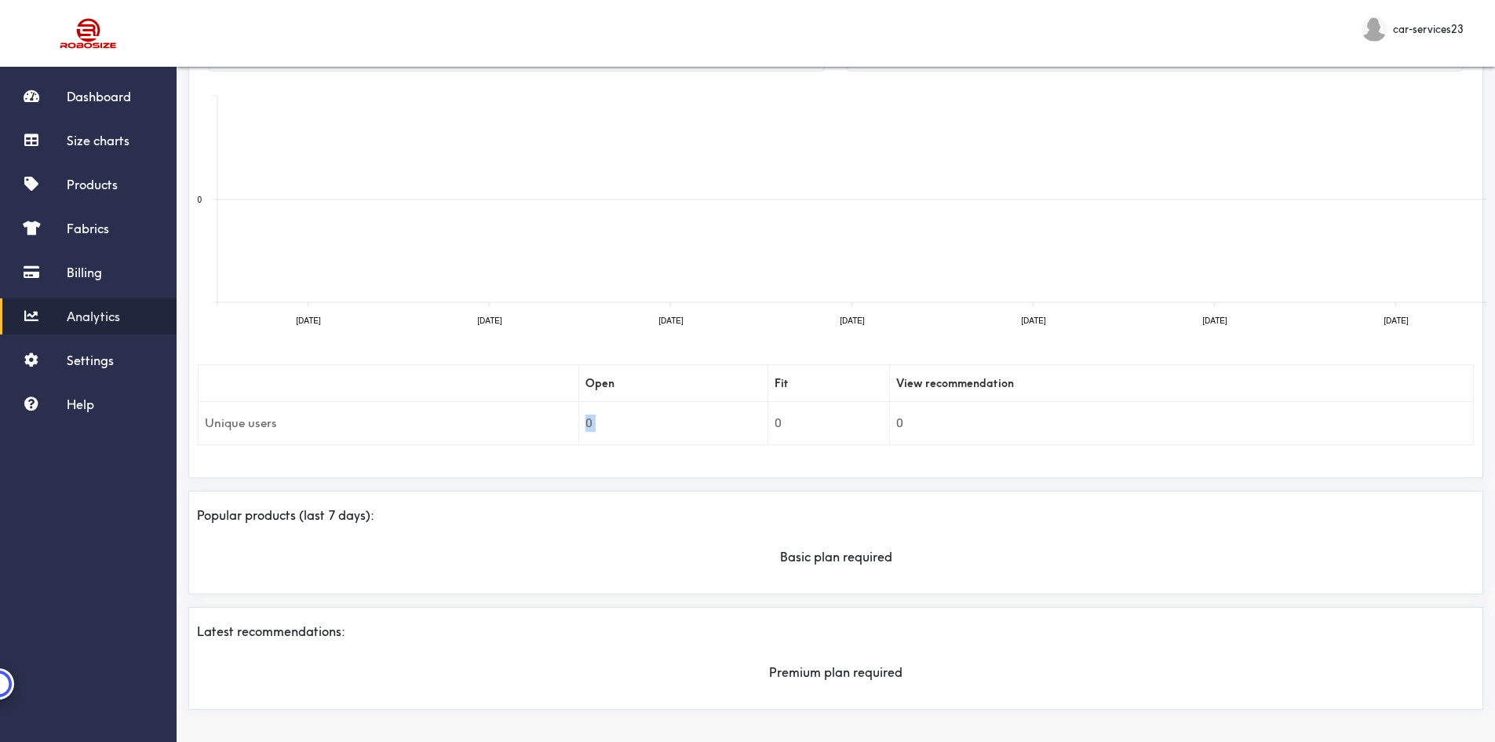
click at [593, 426] on td "0" at bounding box center [673, 423] width 188 height 43
click at [605, 383] on th "Open" at bounding box center [673, 383] width 188 height 37
drag, startPoint x: 342, startPoint y: 315, endPoint x: 330, endPoint y: 317, distance: 12.8
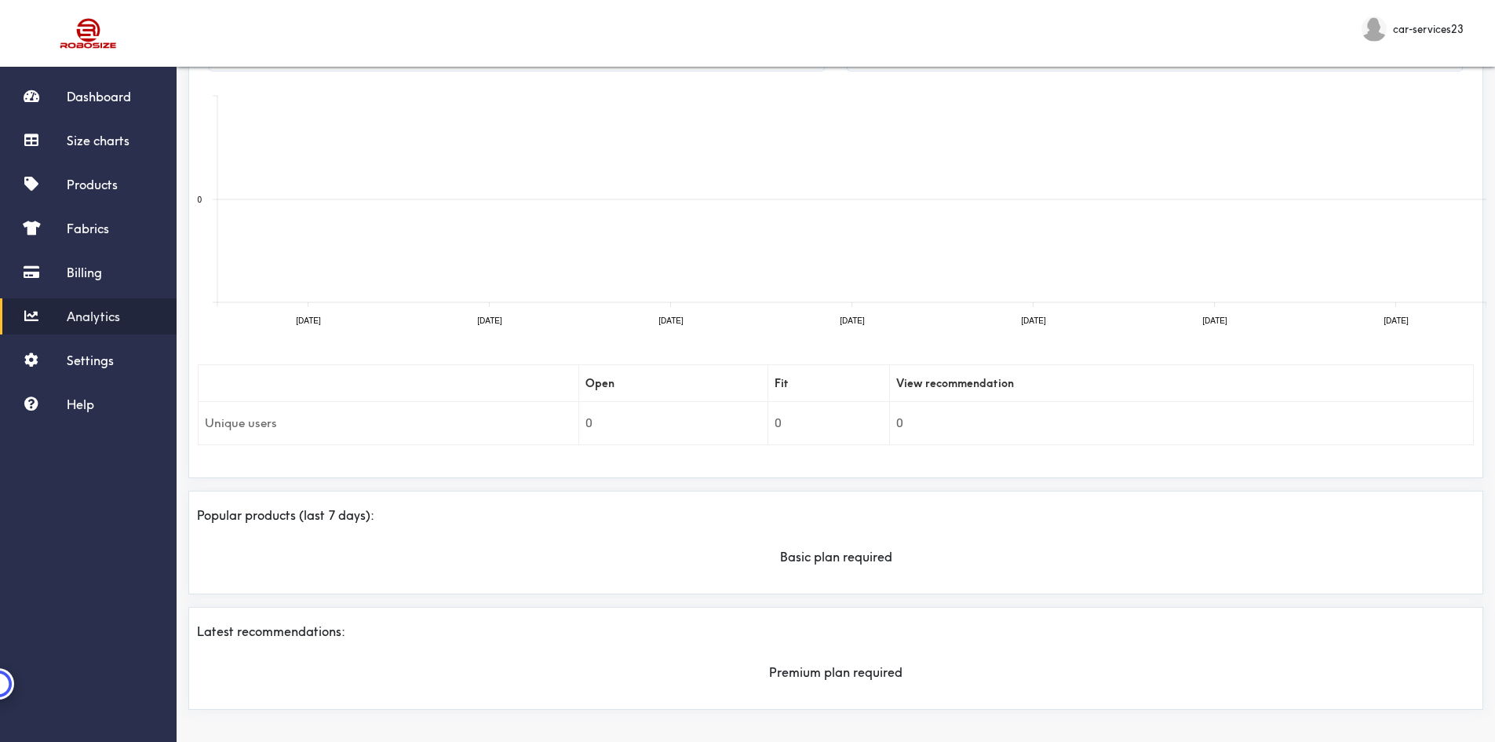
click at [331, 316] on rect at bounding box center [842, 209] width 1290 height 236
click at [329, 317] on rect at bounding box center [842, 209] width 1290 height 236
click at [328, 317] on rect at bounding box center [842, 209] width 1290 height 236
click at [327, 317] on rect at bounding box center [842, 209] width 1290 height 236
click at [325, 318] on rect at bounding box center [842, 209] width 1290 height 236
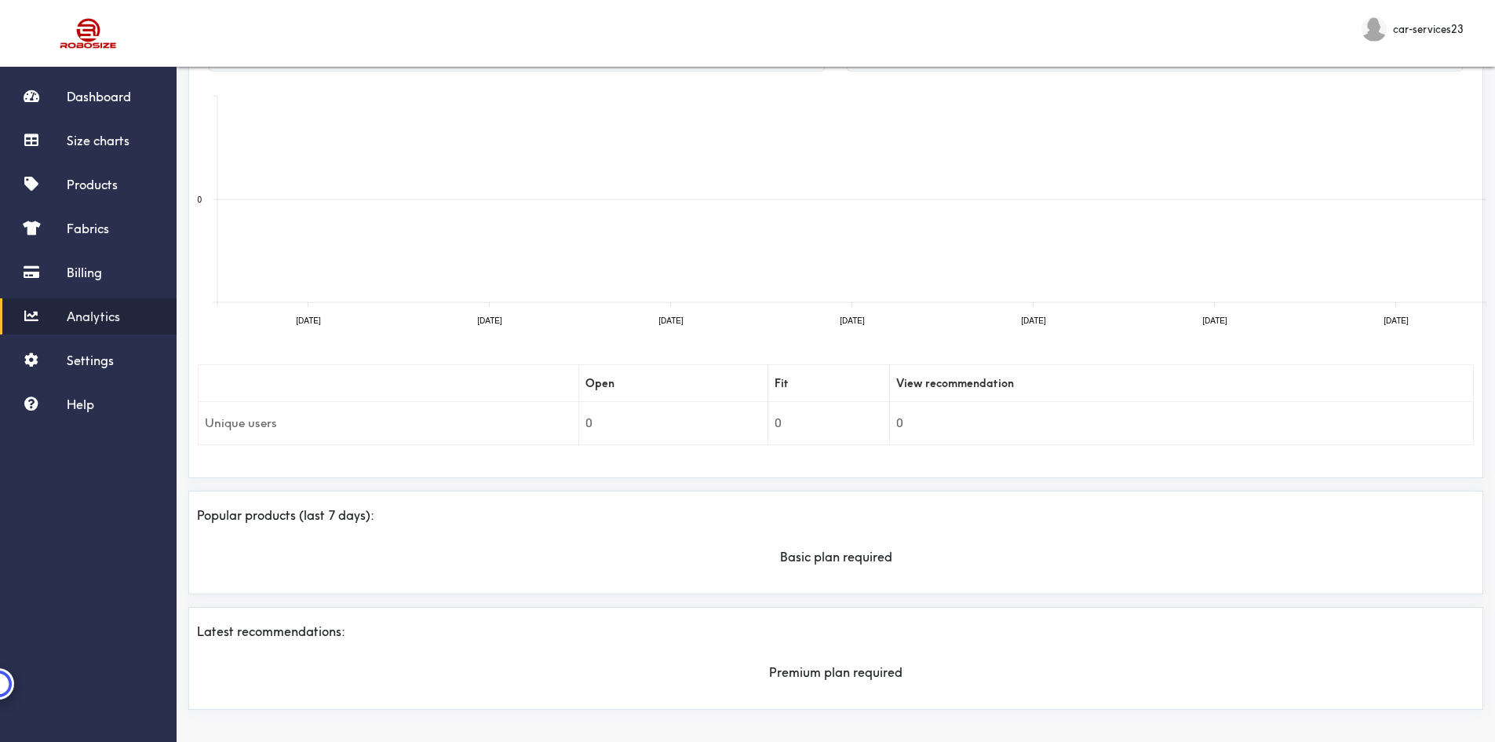
drag, startPoint x: 784, startPoint y: 473, endPoint x: 783, endPoint y: 527, distance: 54.2
click at [784, 512] on div "Usage: Date range: [DATE] - [DATE] Store: [DOMAIN_NAME] [DATE] [DATE] [DATE] [D…" at bounding box center [836, 337] width 1319 height 809
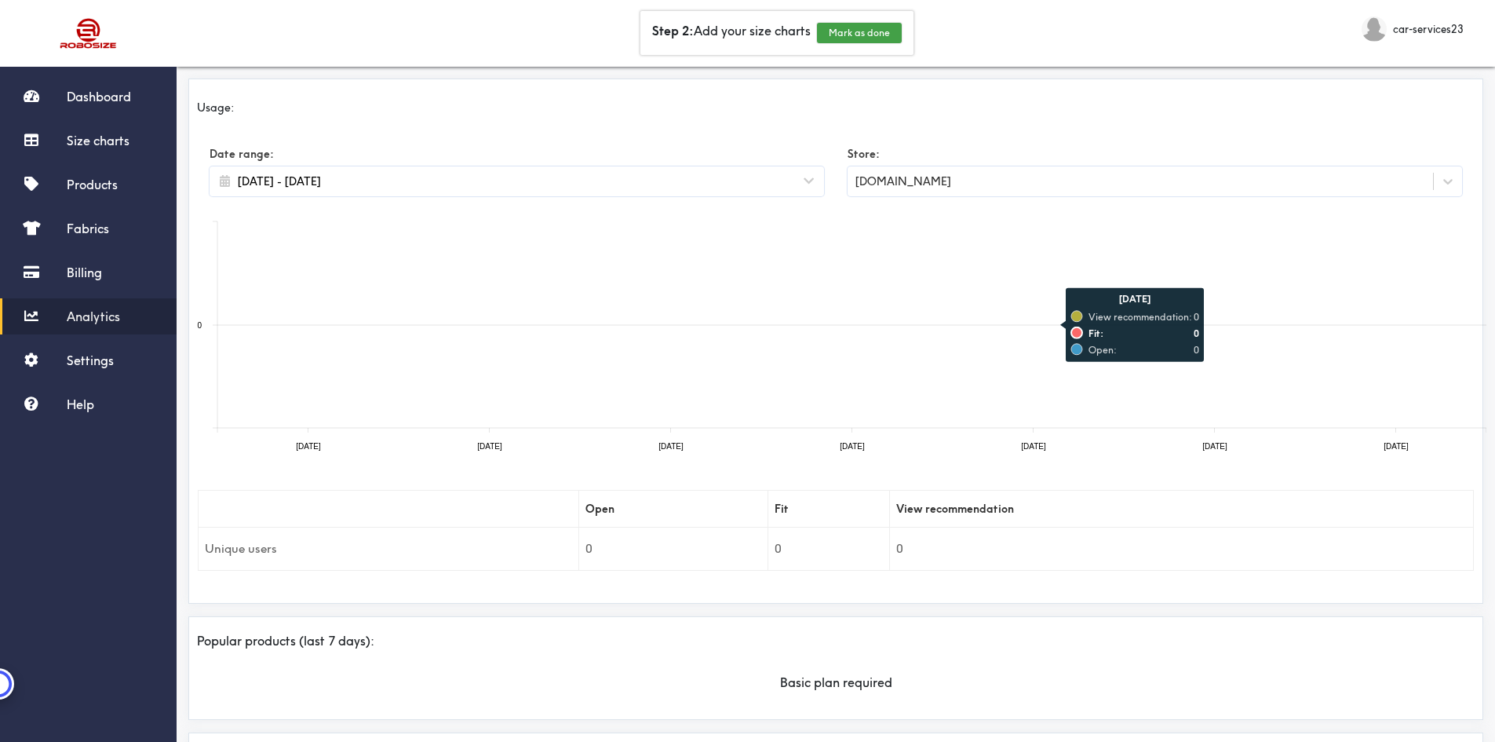
click at [1025, 346] on icon at bounding box center [1033, 376] width 49 height 104
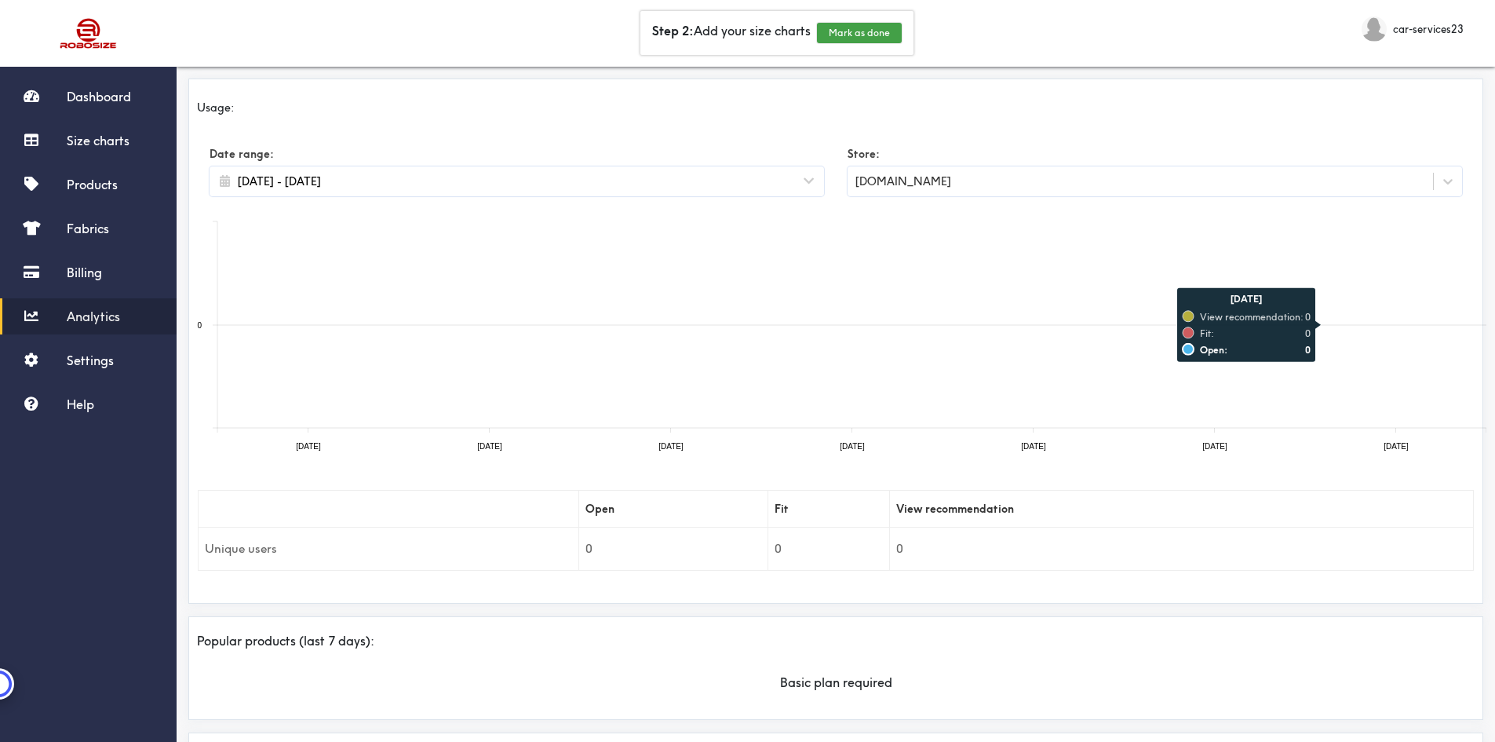
click at [1327, 227] on icon at bounding box center [1339, 272] width 66 height 103
